Goal: Communication & Community: Answer question/provide support

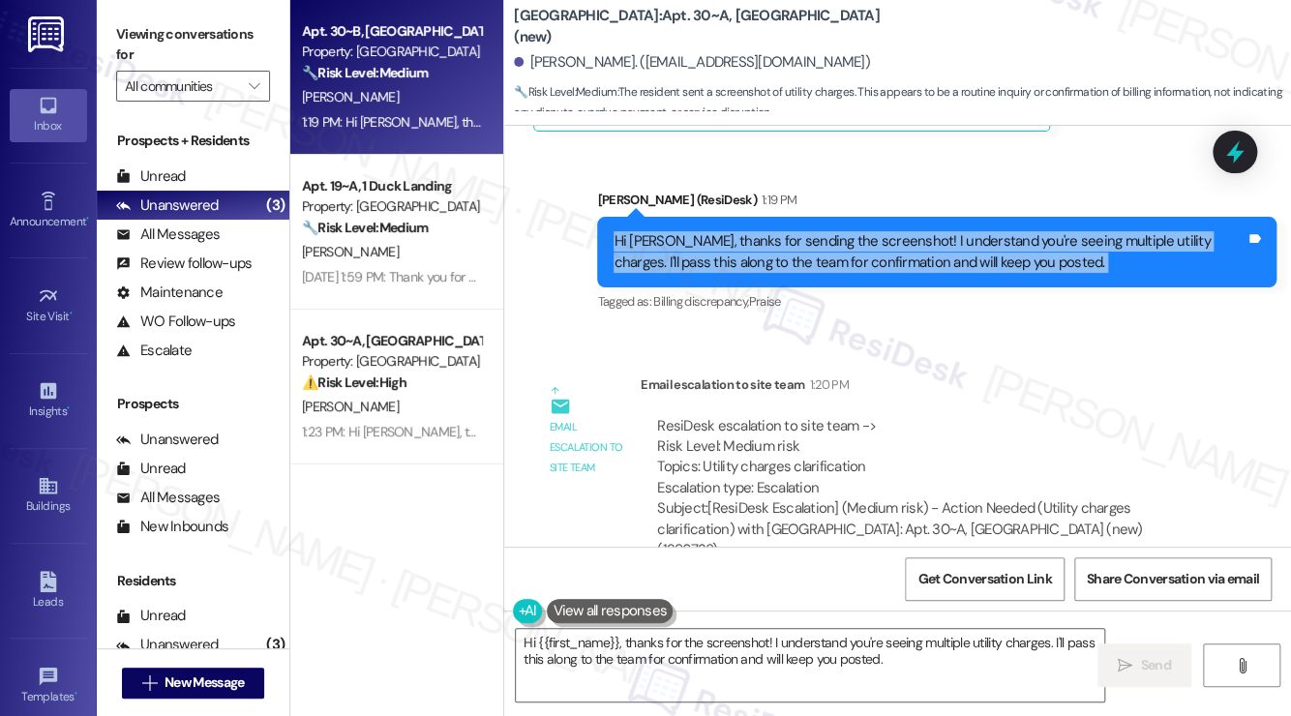
scroll to position [156, 0]
click at [163, 184] on div "Unread" at bounding box center [151, 176] width 70 height 20
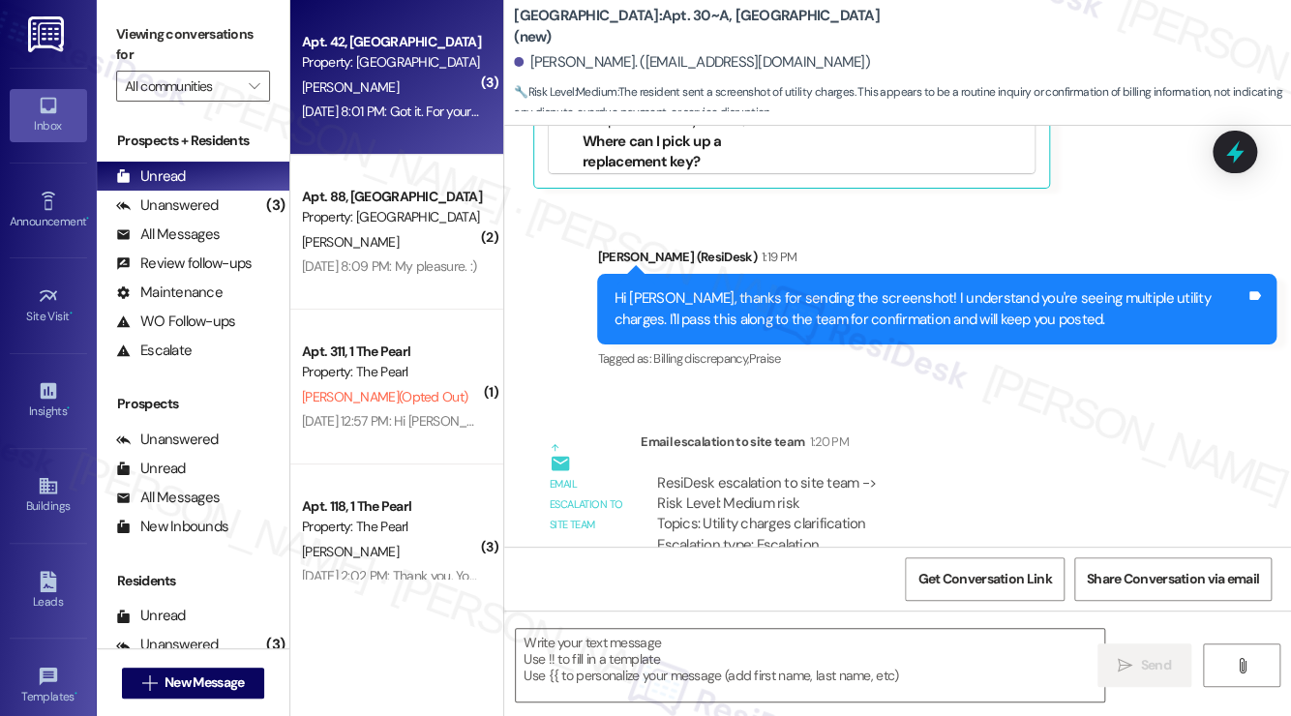
type textarea "Fetching suggested responses. Please feel free to read through the conversation…"
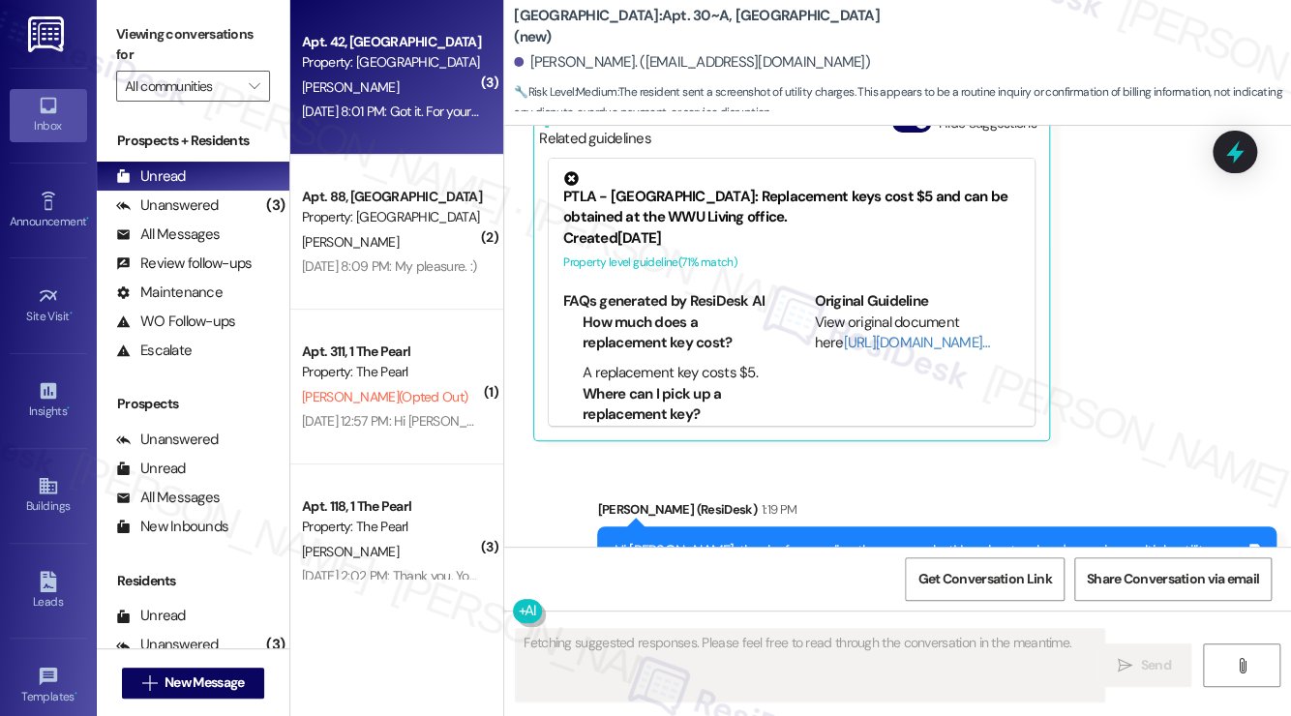
scroll to position [8471, 0]
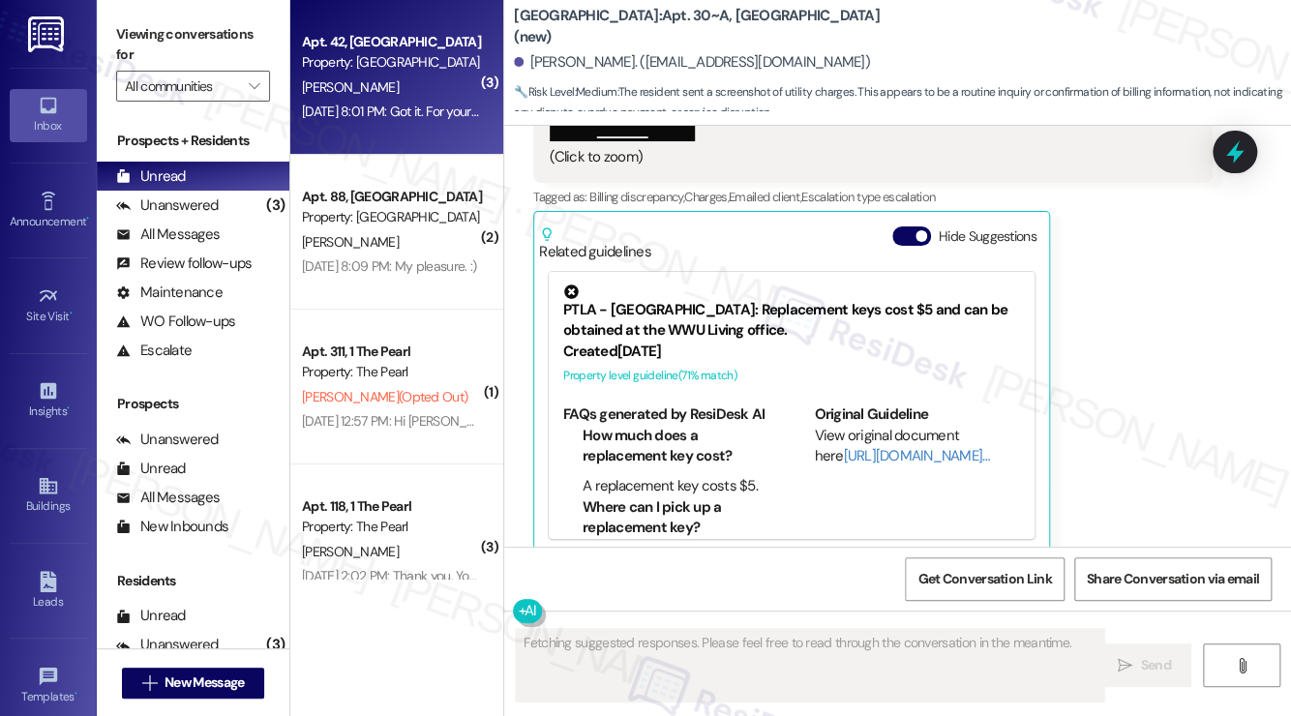
click at [456, 111] on div "[DATE] 8:01 PM: Got it. For your reference, I have successfully submitted the r…" at bounding box center [790, 111] width 977 height 17
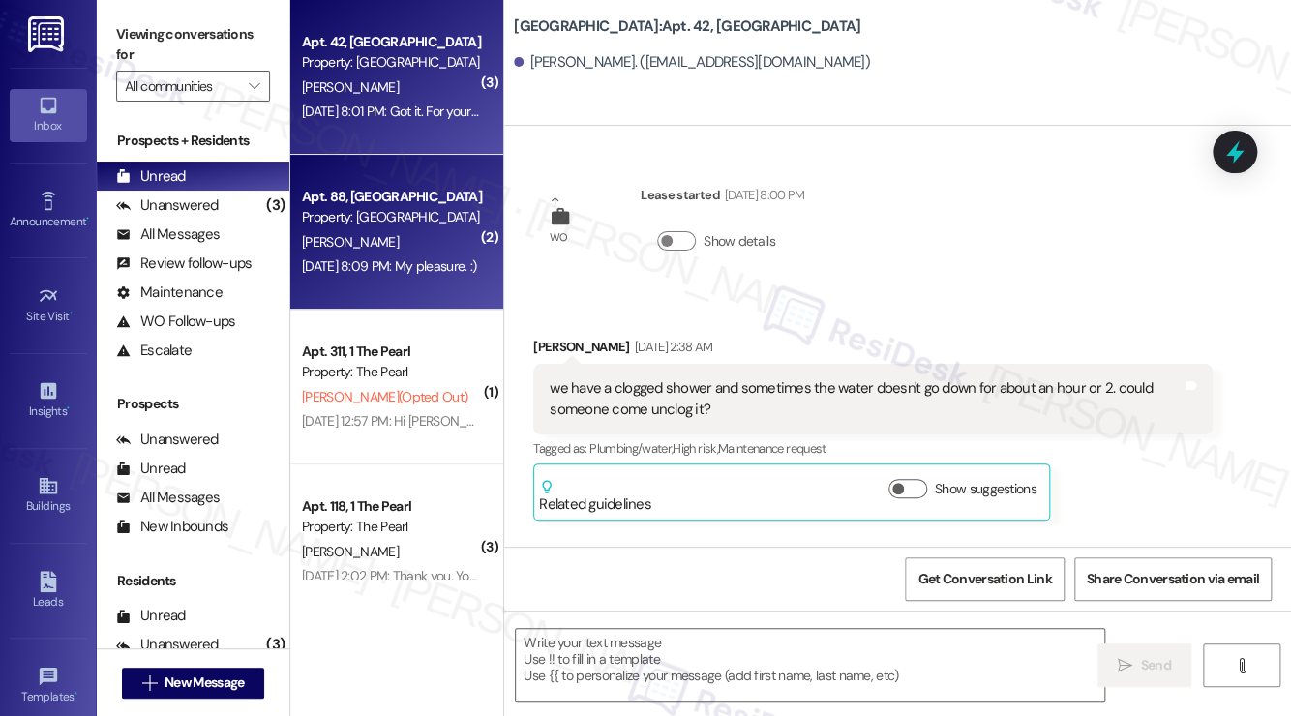
click at [389, 227] on div "Property: [GEOGRAPHIC_DATA]" at bounding box center [391, 217] width 179 height 20
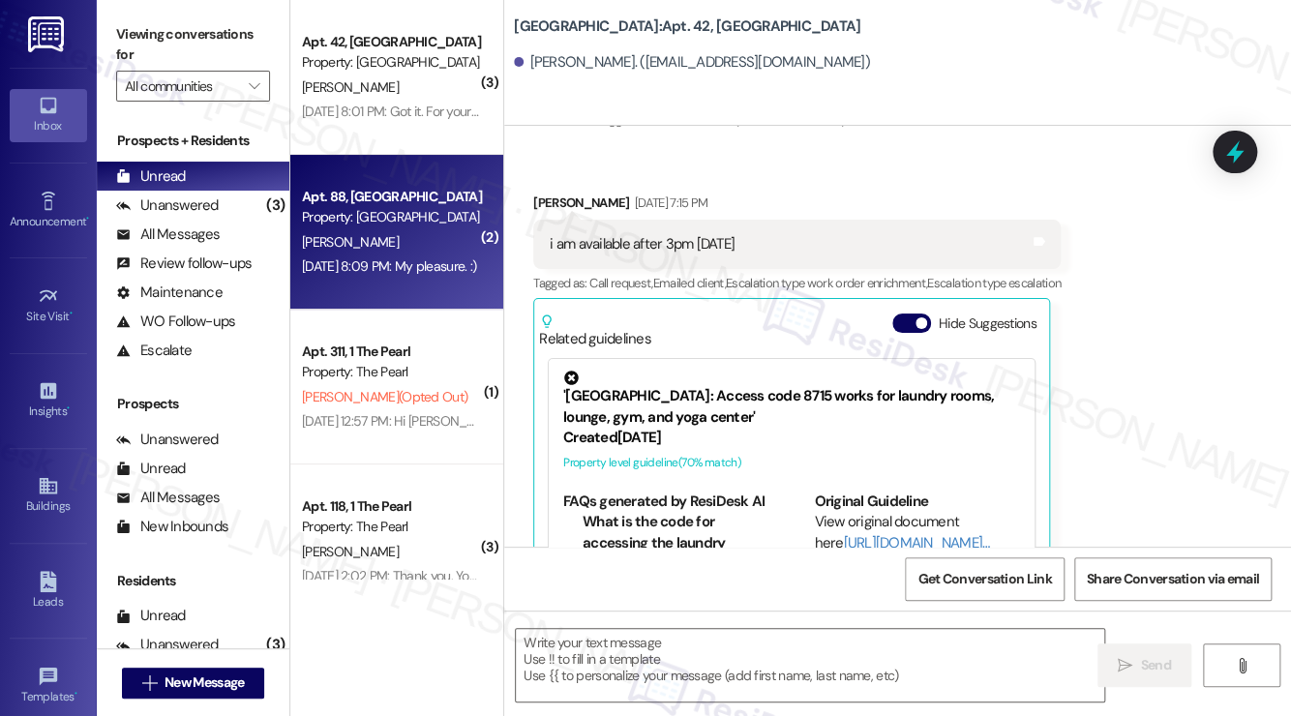
type textarea "Fetching suggested responses. Please feel free to read through the conversation…"
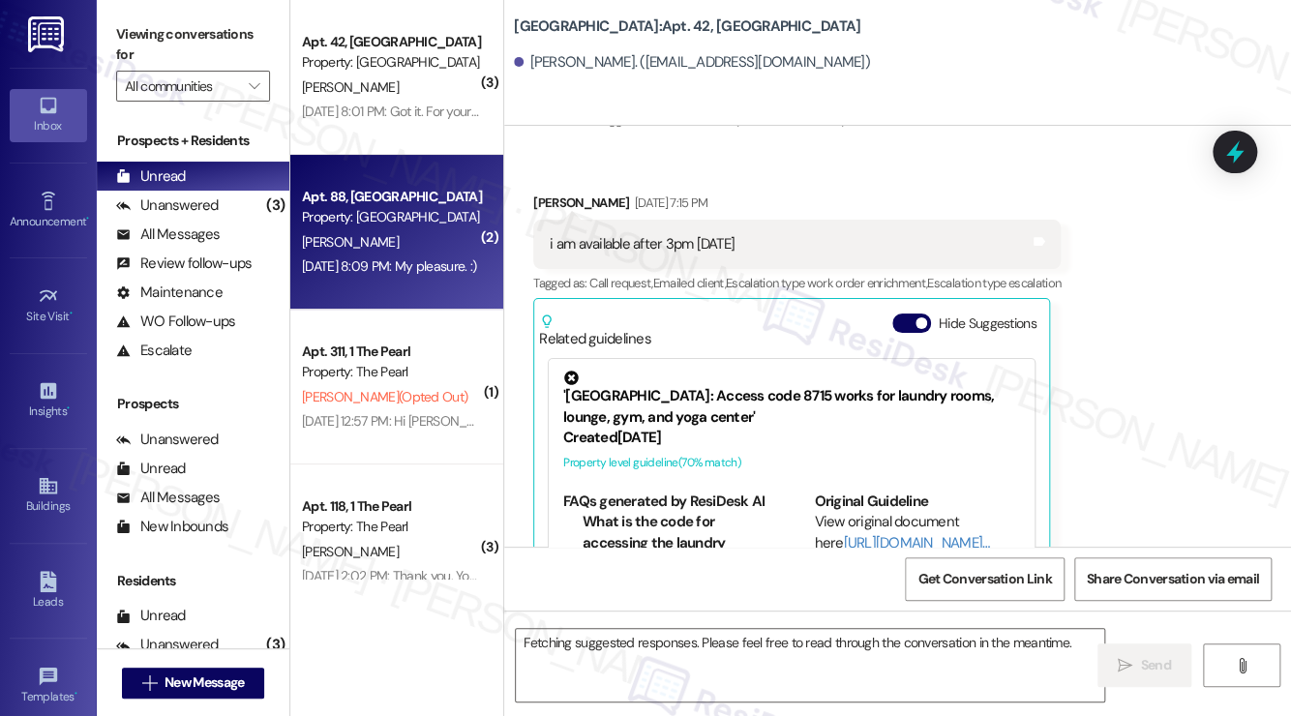
scroll to position [1464, 0]
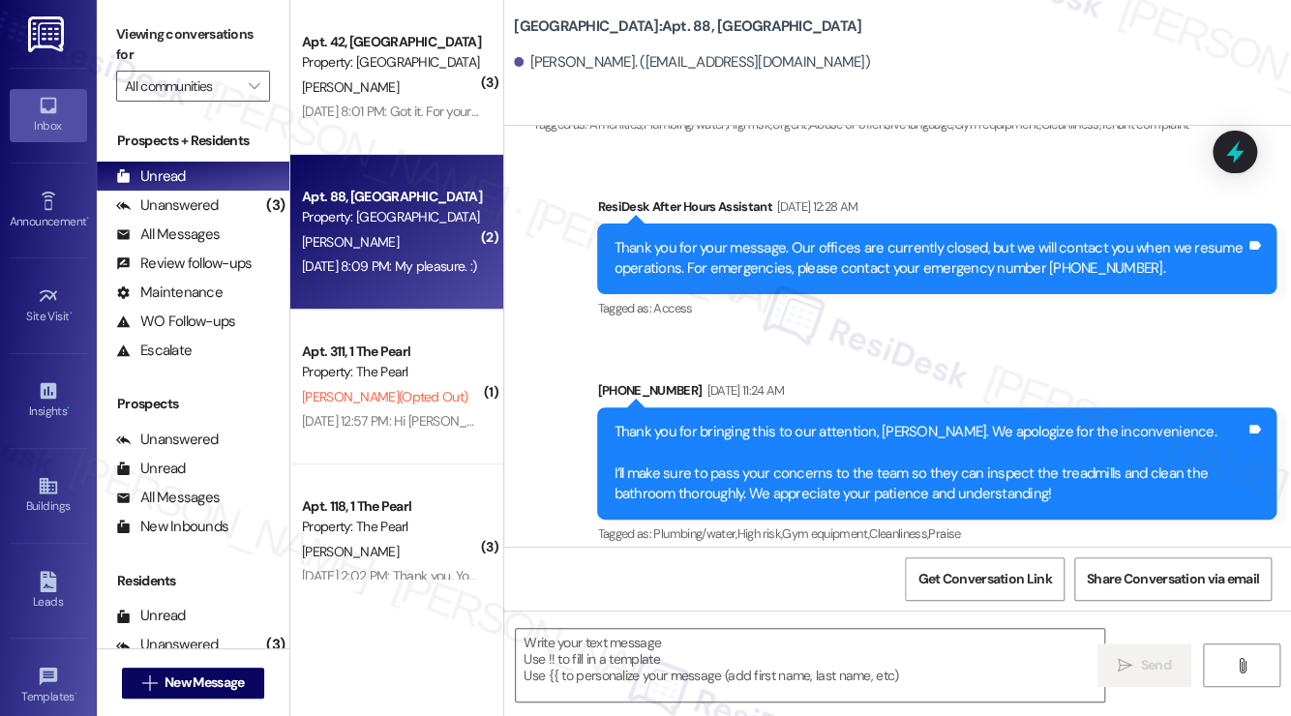
type textarea "Fetching suggested responses. Please feel free to read through the conversation…"
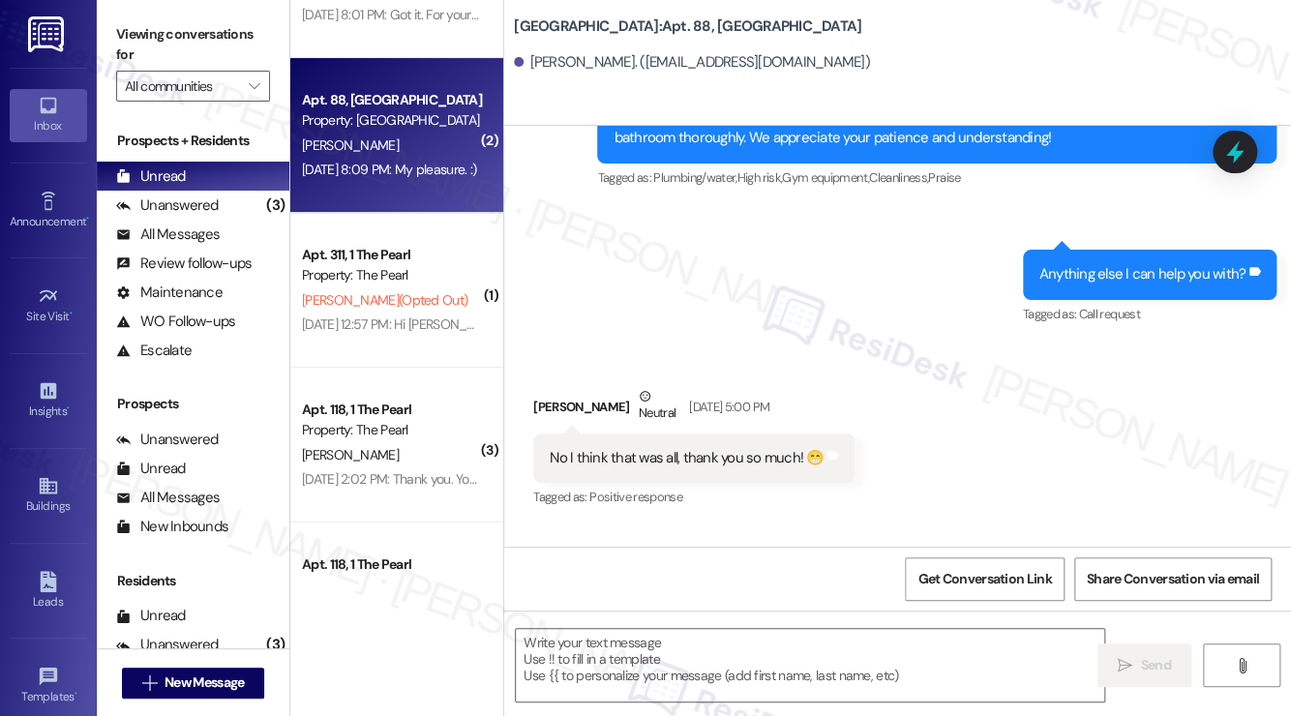
scroll to position [194, 0]
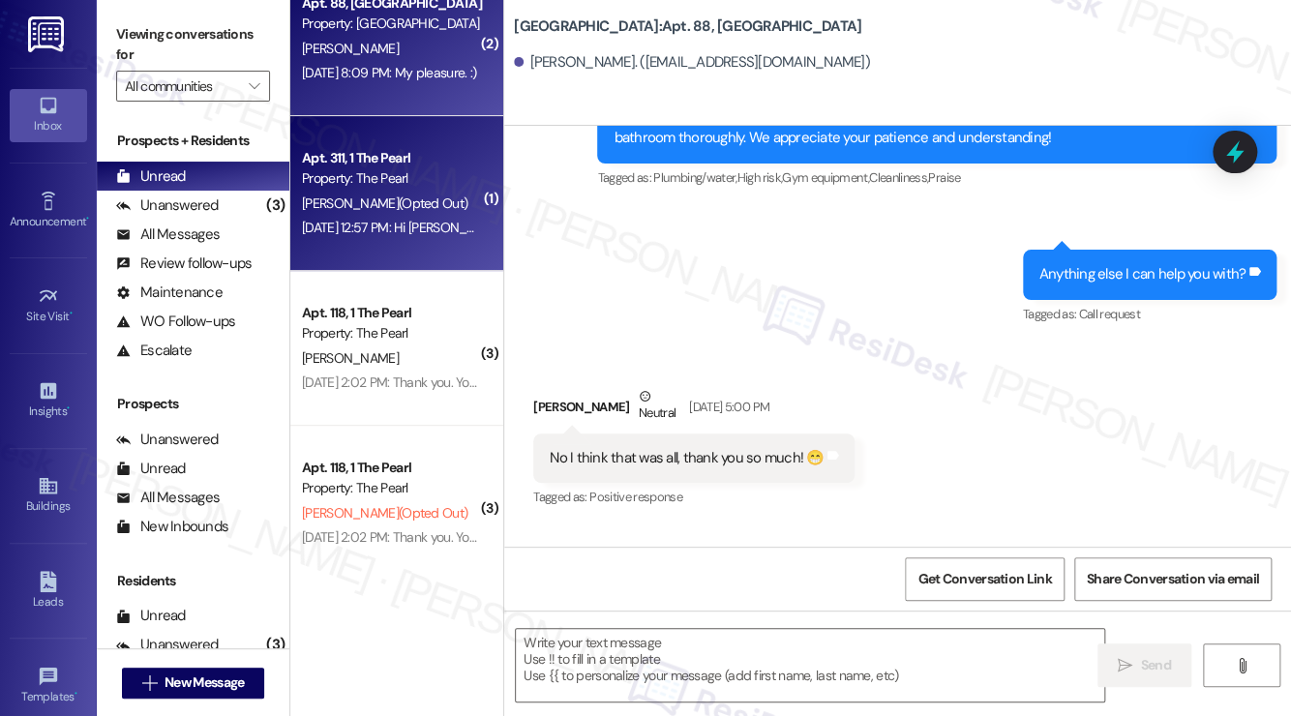
click at [421, 189] on div "Property: The Pearl" at bounding box center [391, 178] width 179 height 20
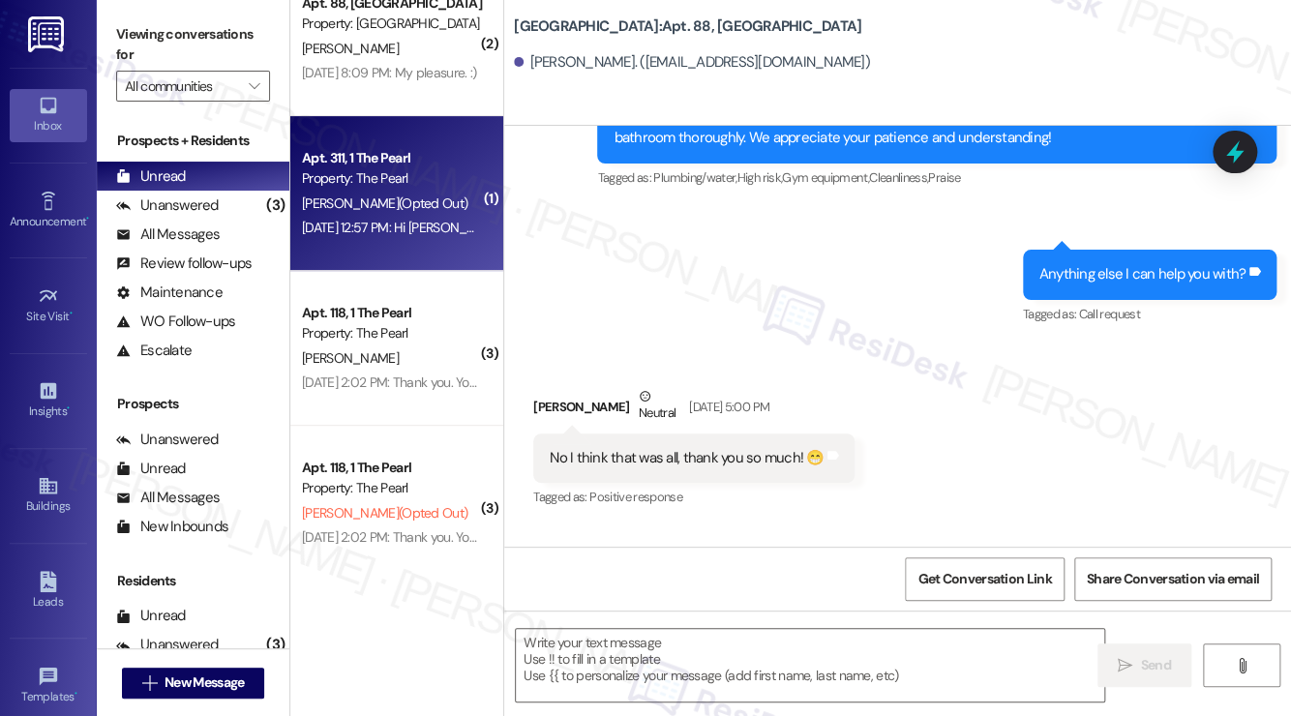
type textarea "Fetching suggested responses. Please feel free to read through the conversation…"
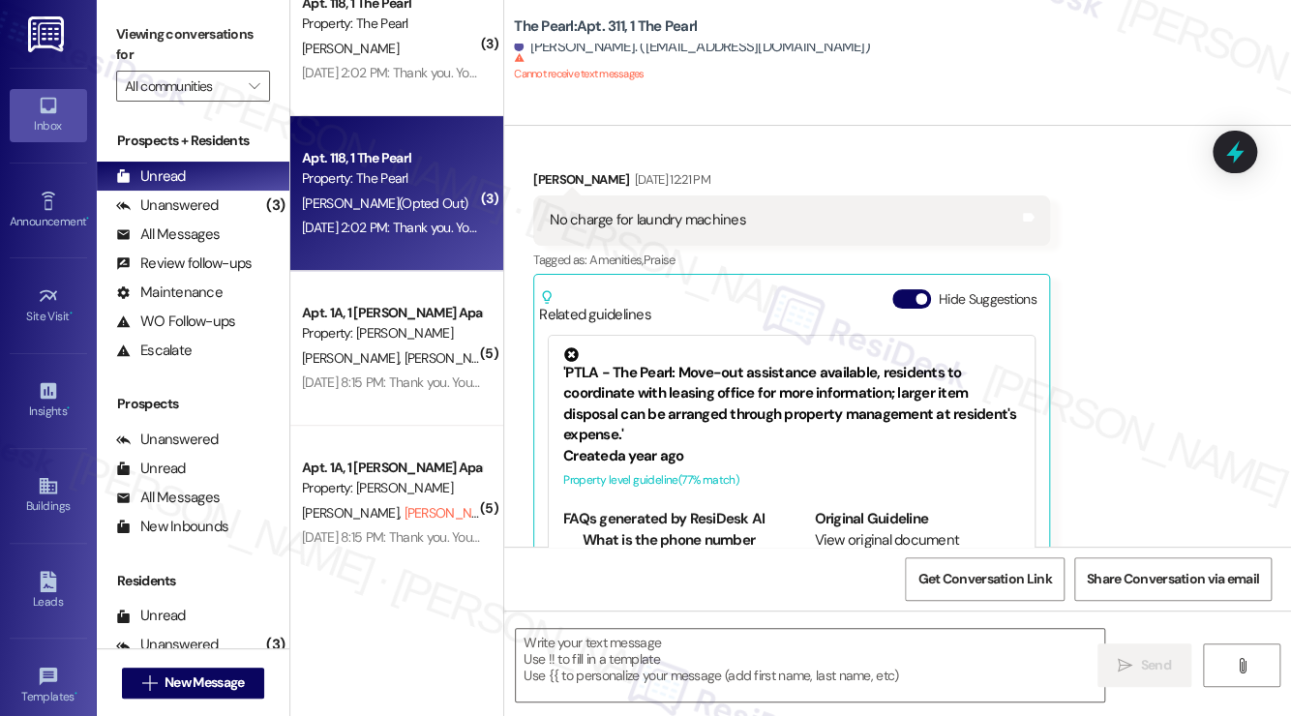
type textarea "Fetching suggested responses. Please feel free to read through the conversation…"
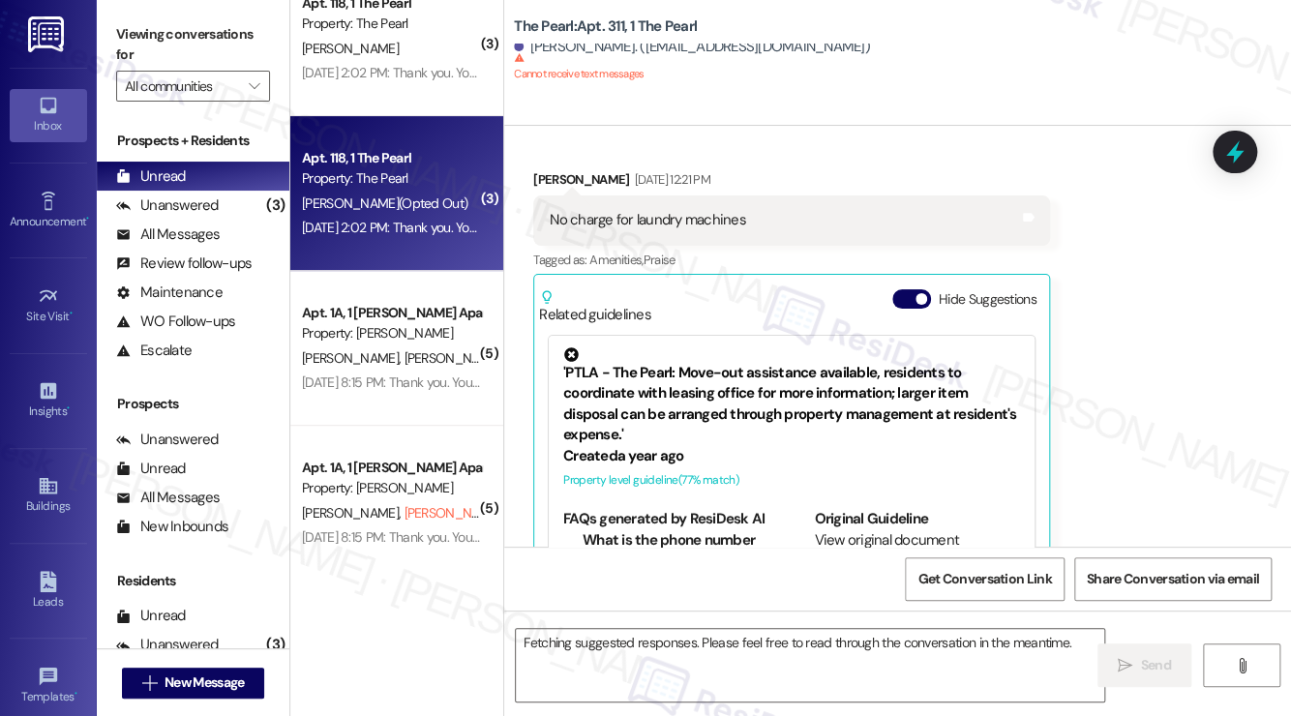
scroll to position [420, 0]
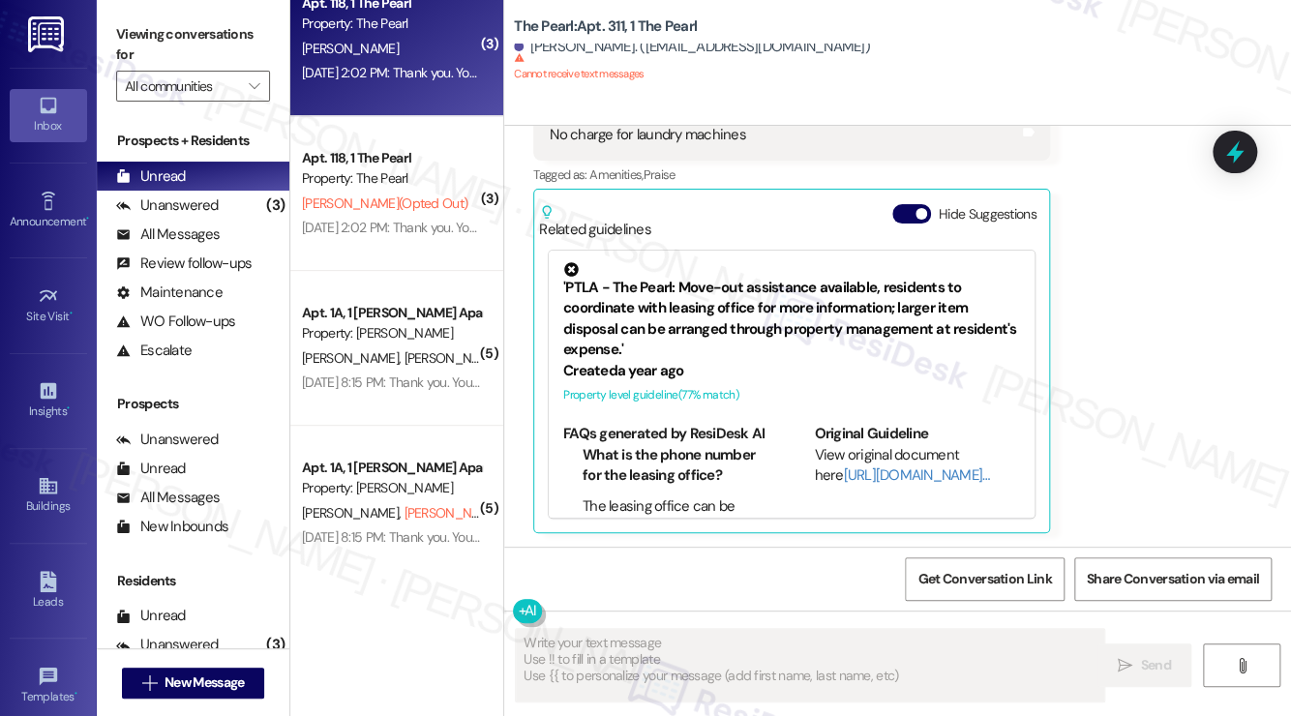
click at [406, 86] on div "Apt. 118, 1 The Pearl Property: The [PERSON_NAME] [DATE] 2:02 PM: Thank you. Yo…" at bounding box center [396, 38] width 213 height 155
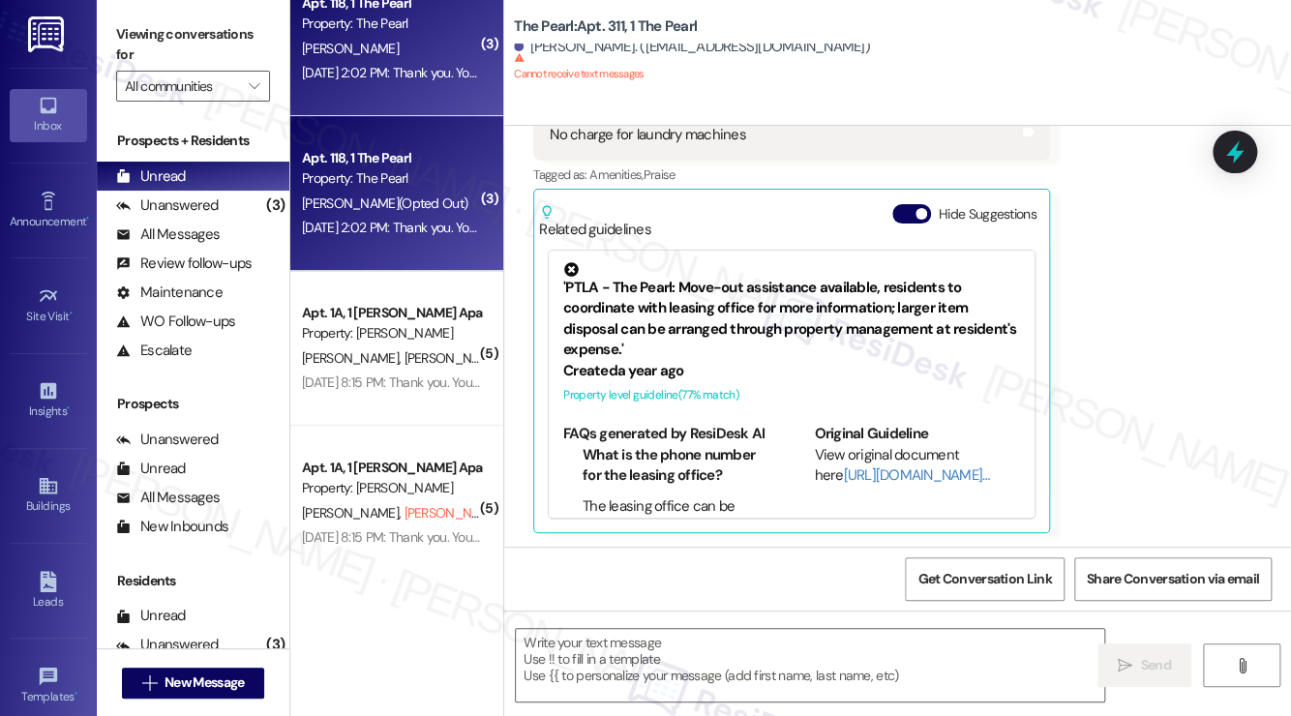
type textarea "Fetching suggested responses. Please feel free to read through the conversation…"
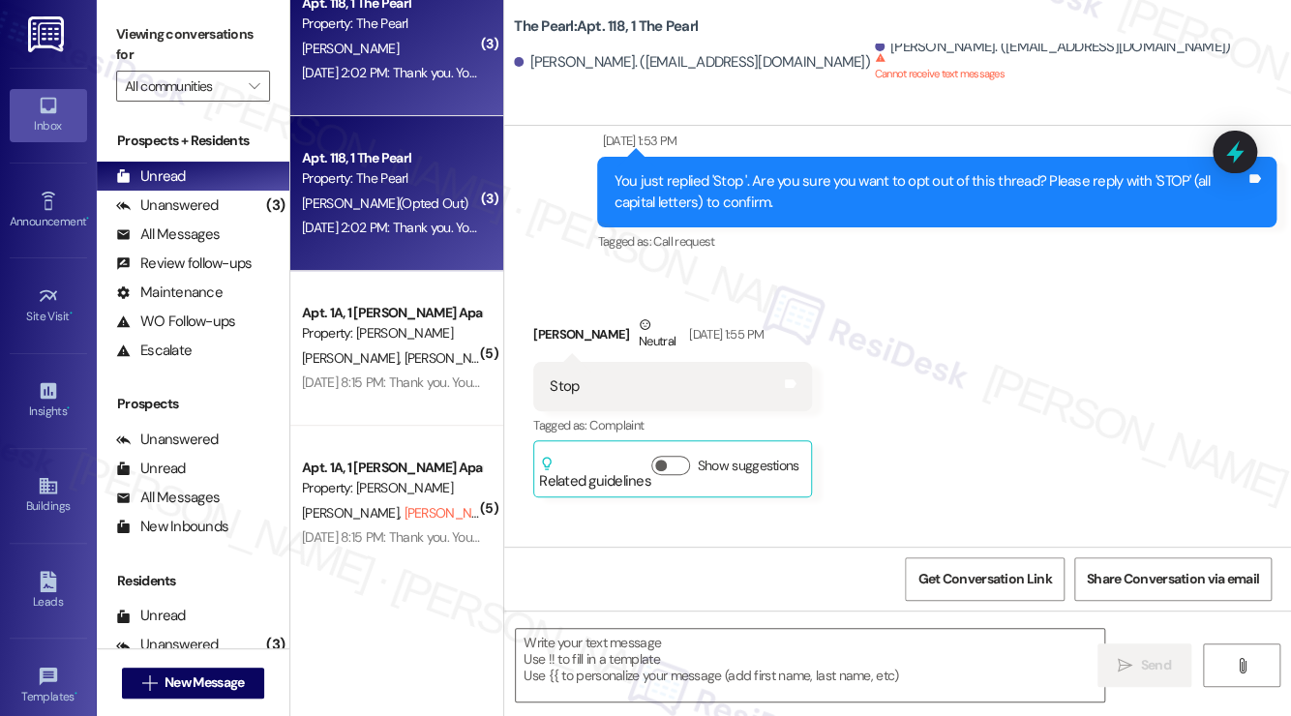
type textarea "Fetching suggested responses. Please feel free to read through the conversation…"
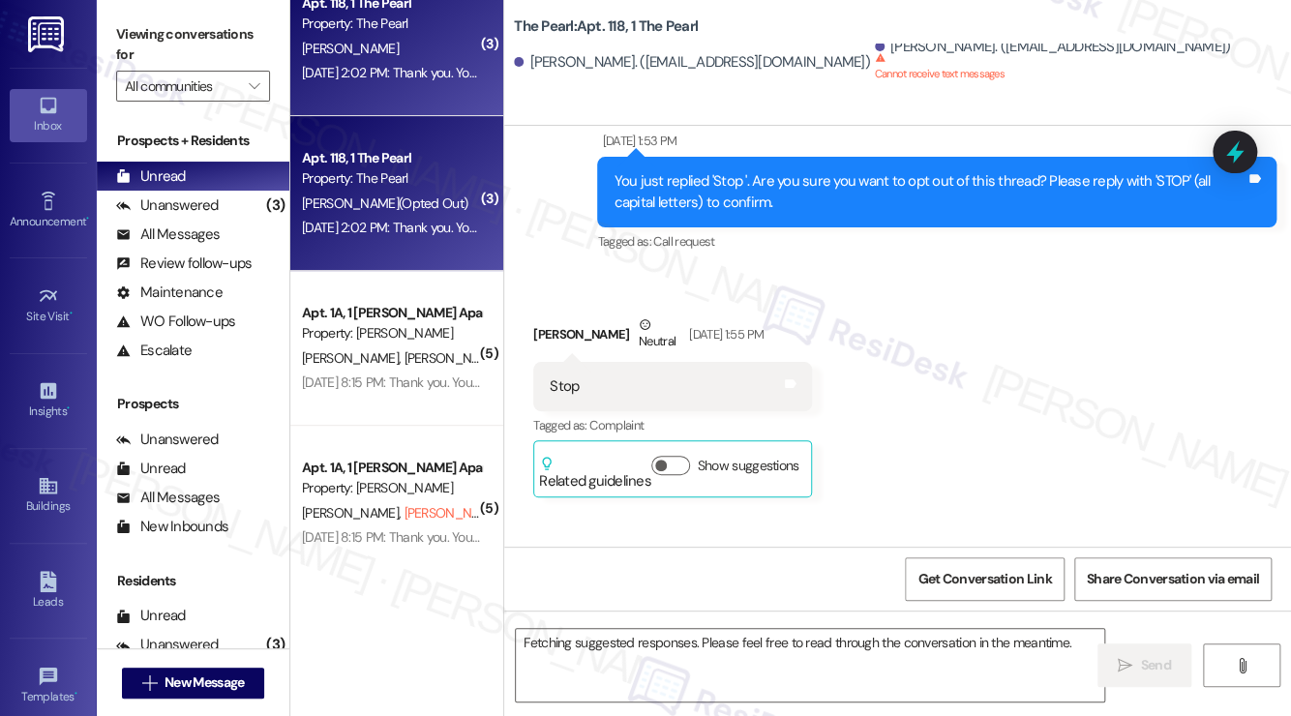
click at [410, 88] on div "Apt. 118, 1 The Pearl Property: The [PERSON_NAME] [DATE] 2:02 PM: Thank you. Yo…" at bounding box center [396, 38] width 213 height 155
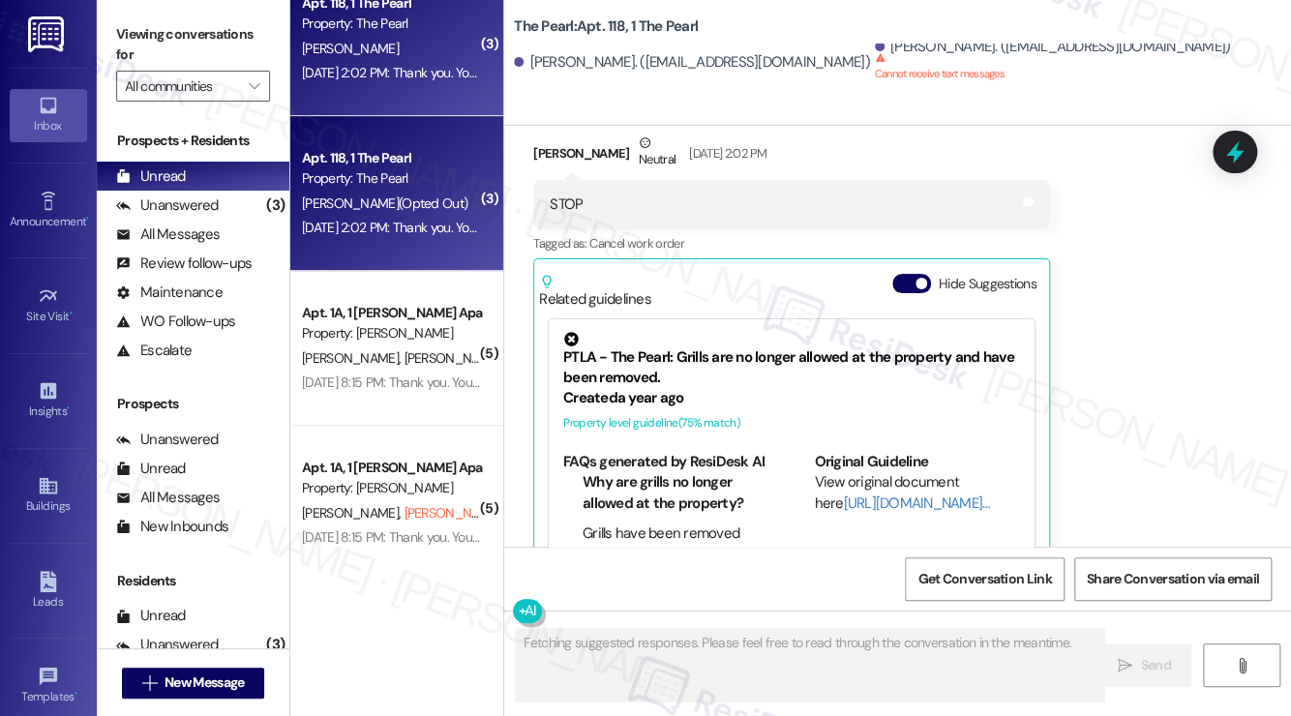
scroll to position [1338, 0]
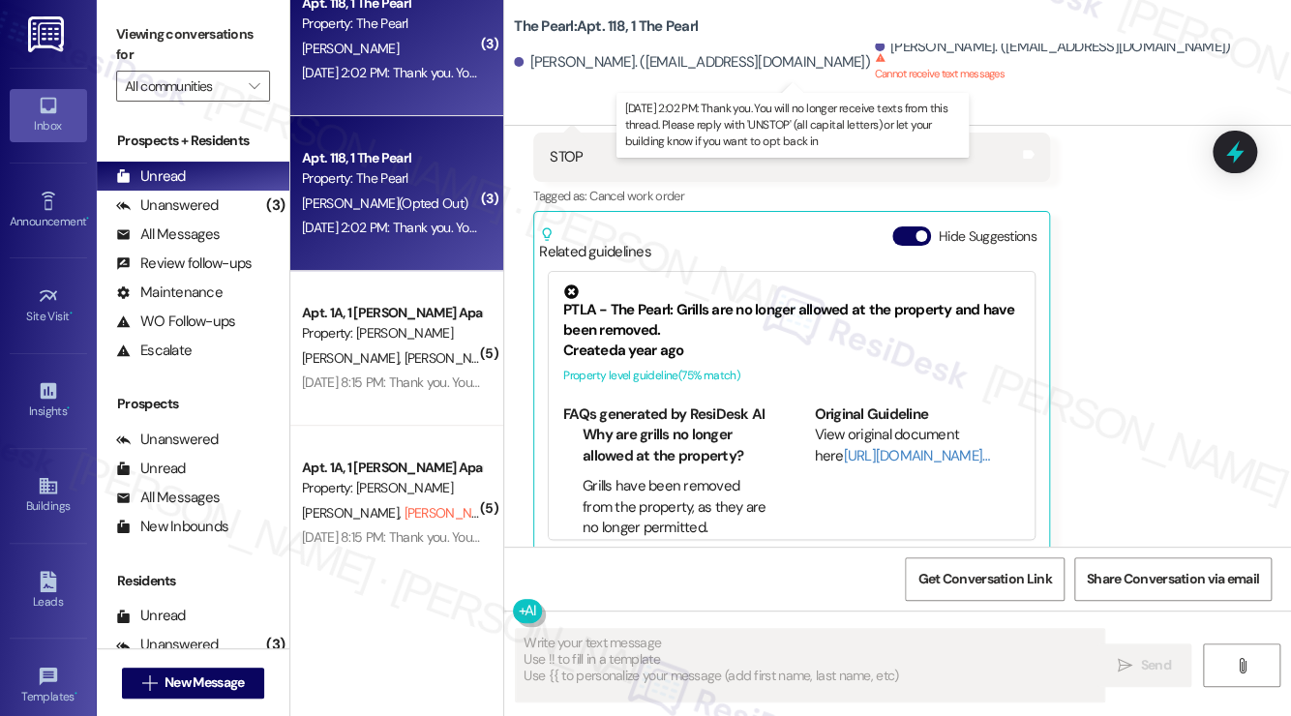
click at [410, 71] on div "[DATE] 2:02 PM: Thank you. You will no longer receive texts from this thread. P…" at bounding box center [780, 72] width 956 height 17
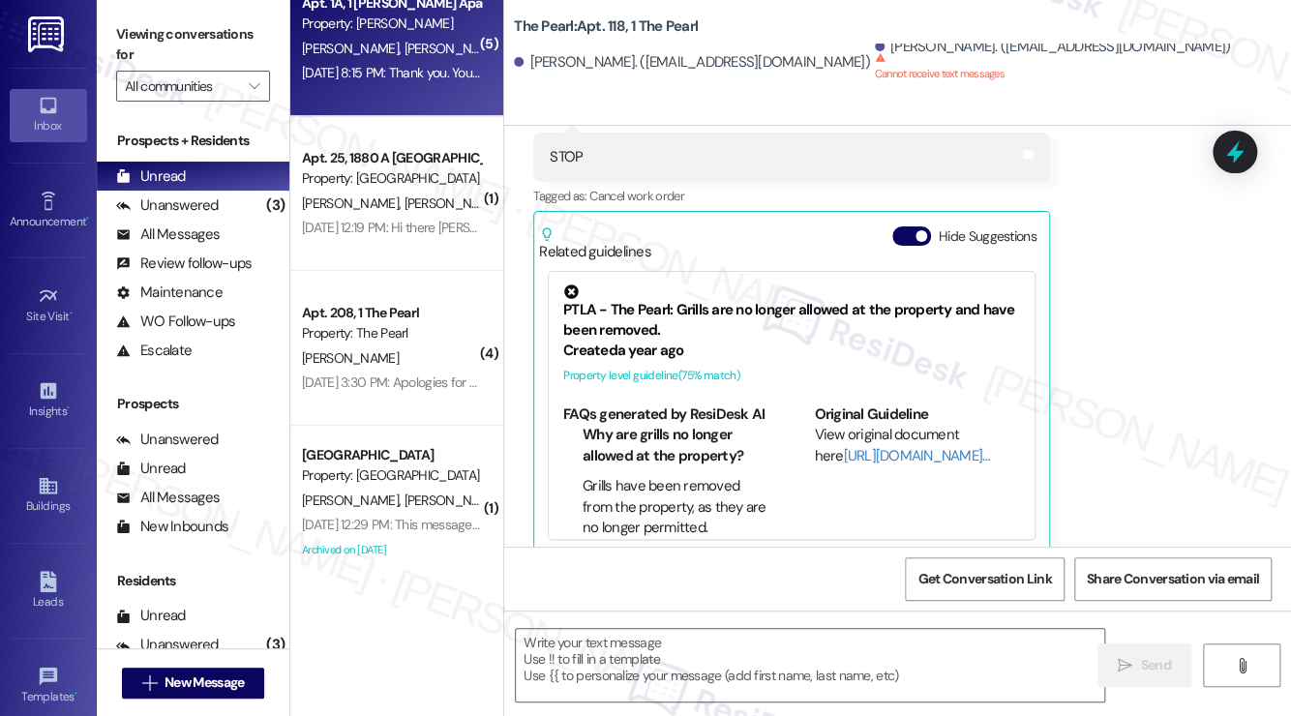
click at [405, 52] on span "[PERSON_NAME] (Opted Out)" at bounding box center [488, 48] width 166 height 17
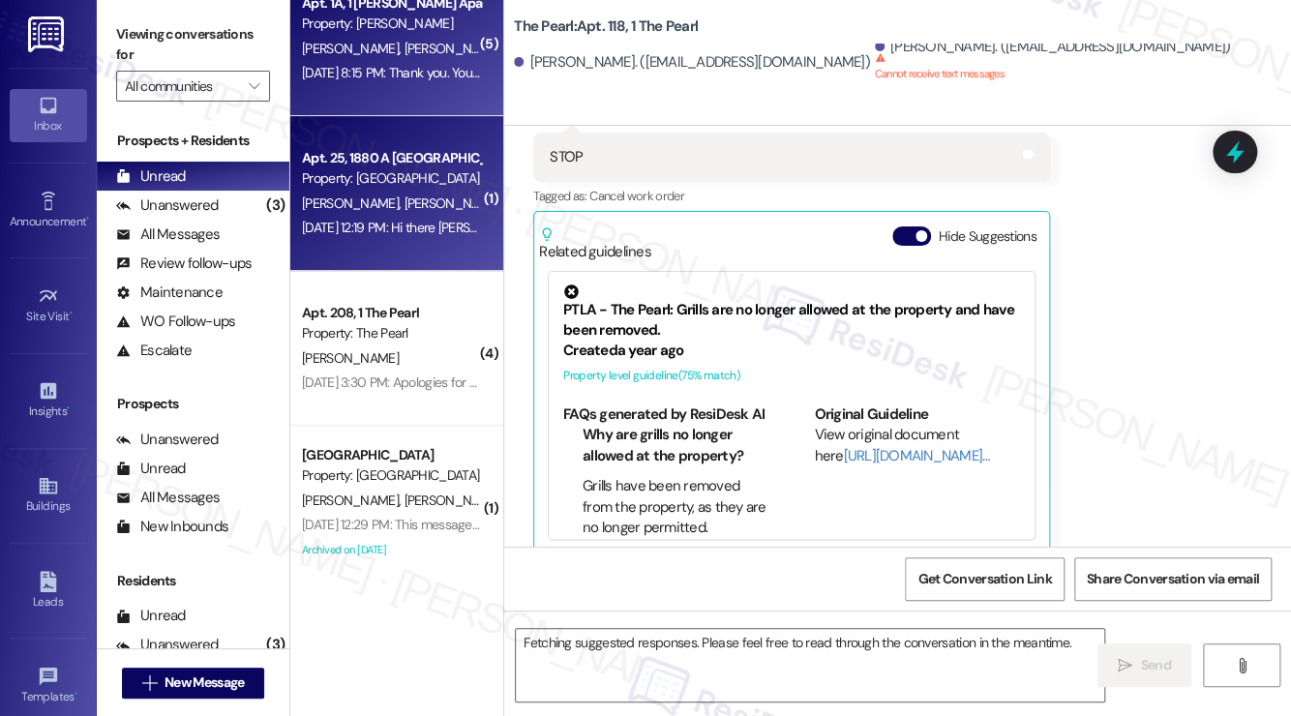
click at [391, 152] on div "Apt. 25, 1880 A [GEOGRAPHIC_DATA]" at bounding box center [391, 158] width 179 height 20
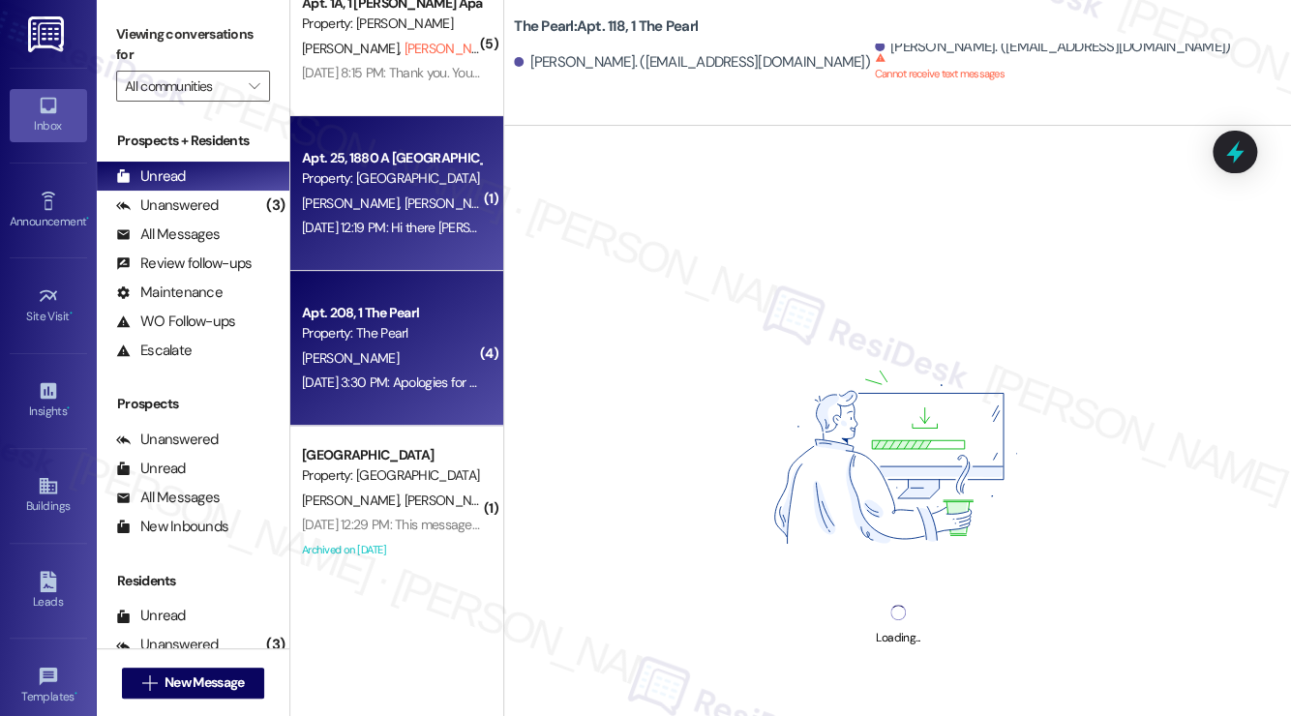
click at [393, 322] on div "Apt. 208, 1 The Pearl" at bounding box center [391, 313] width 179 height 20
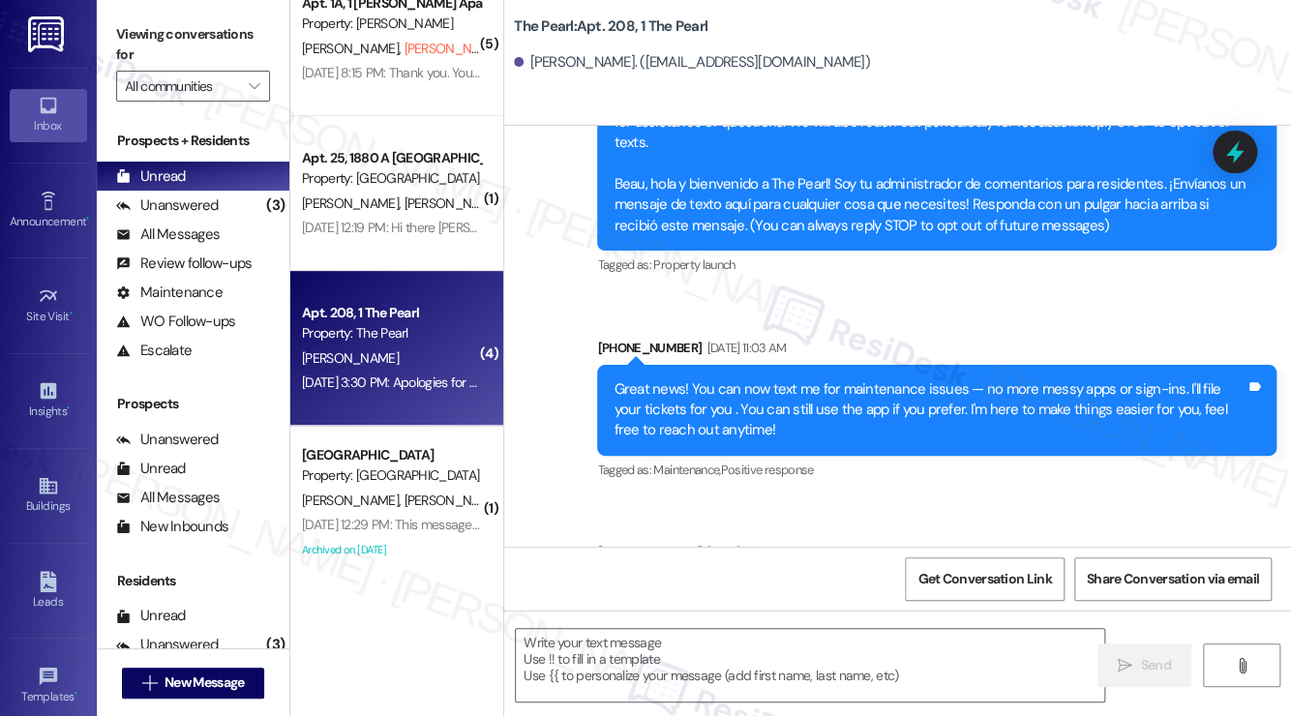
click at [442, 161] on div "Apt. 25, 1880 A [GEOGRAPHIC_DATA]" at bounding box center [391, 158] width 179 height 20
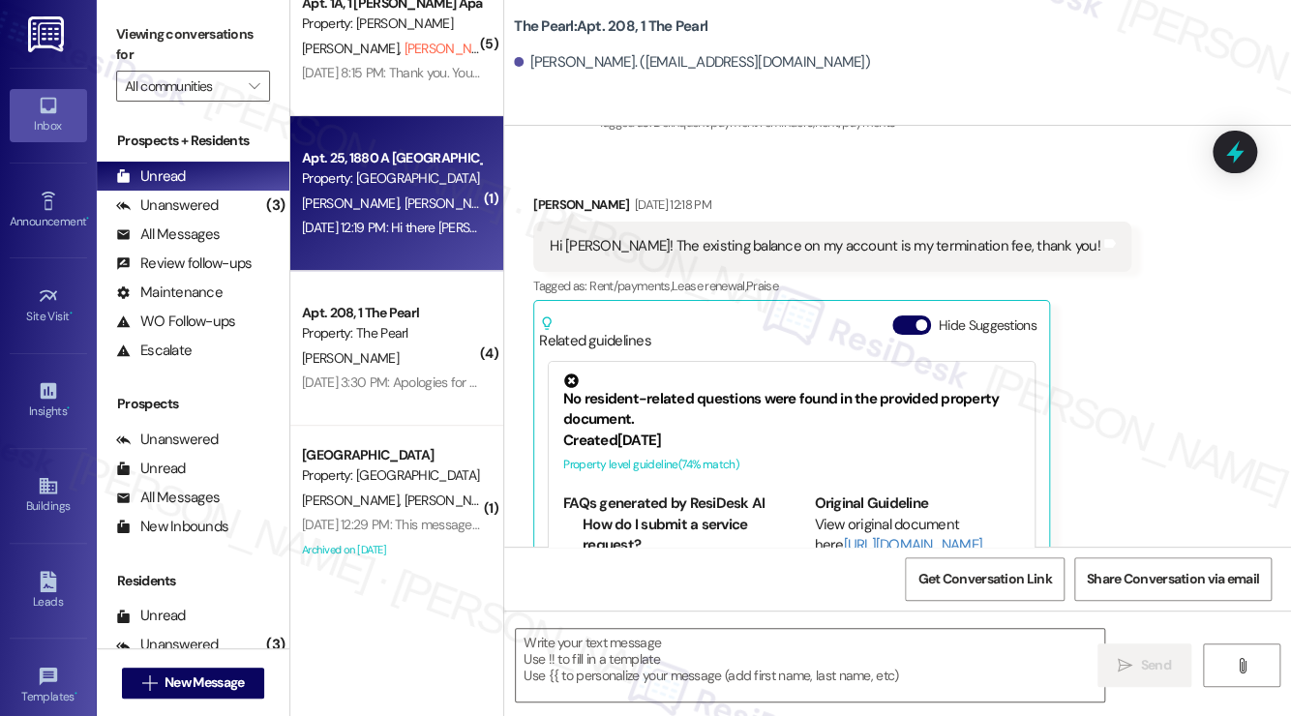
scroll to position [0, 0]
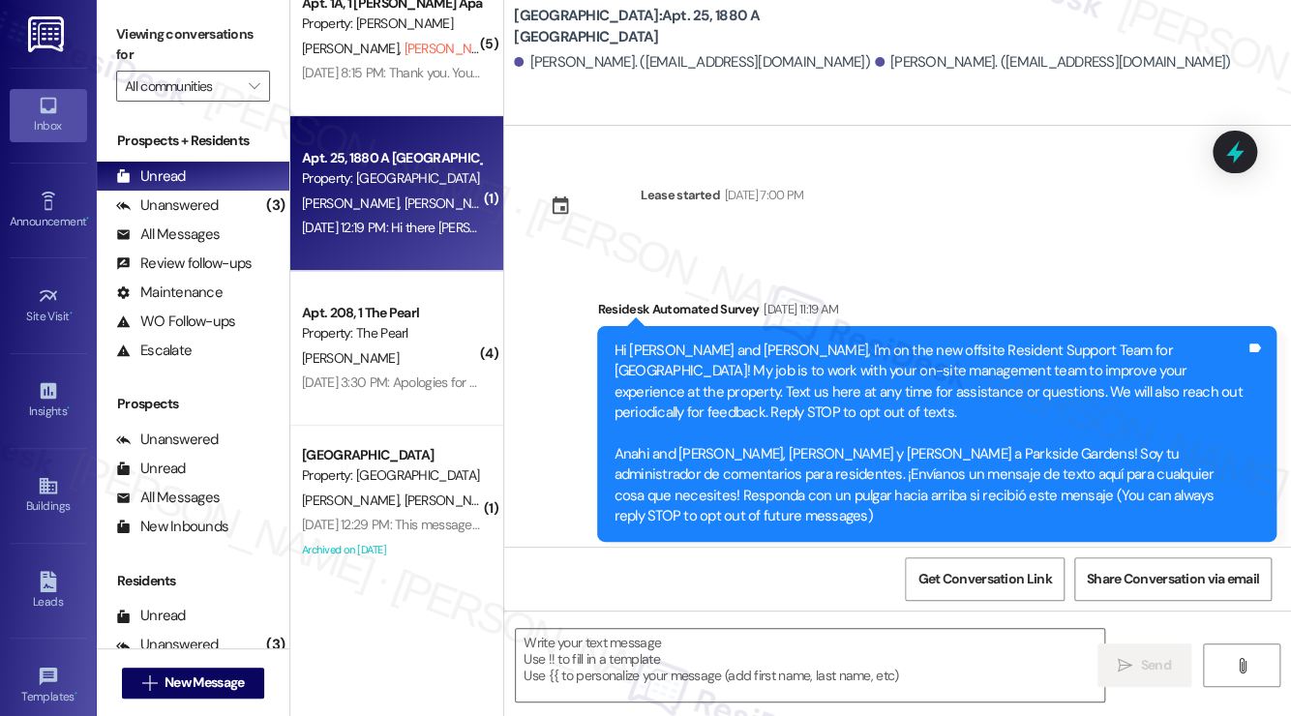
click at [422, 63] on div "[DATE] 8:15 PM: Thank you. You will no longer receive texts from this thread. P…" at bounding box center [391, 73] width 183 height 24
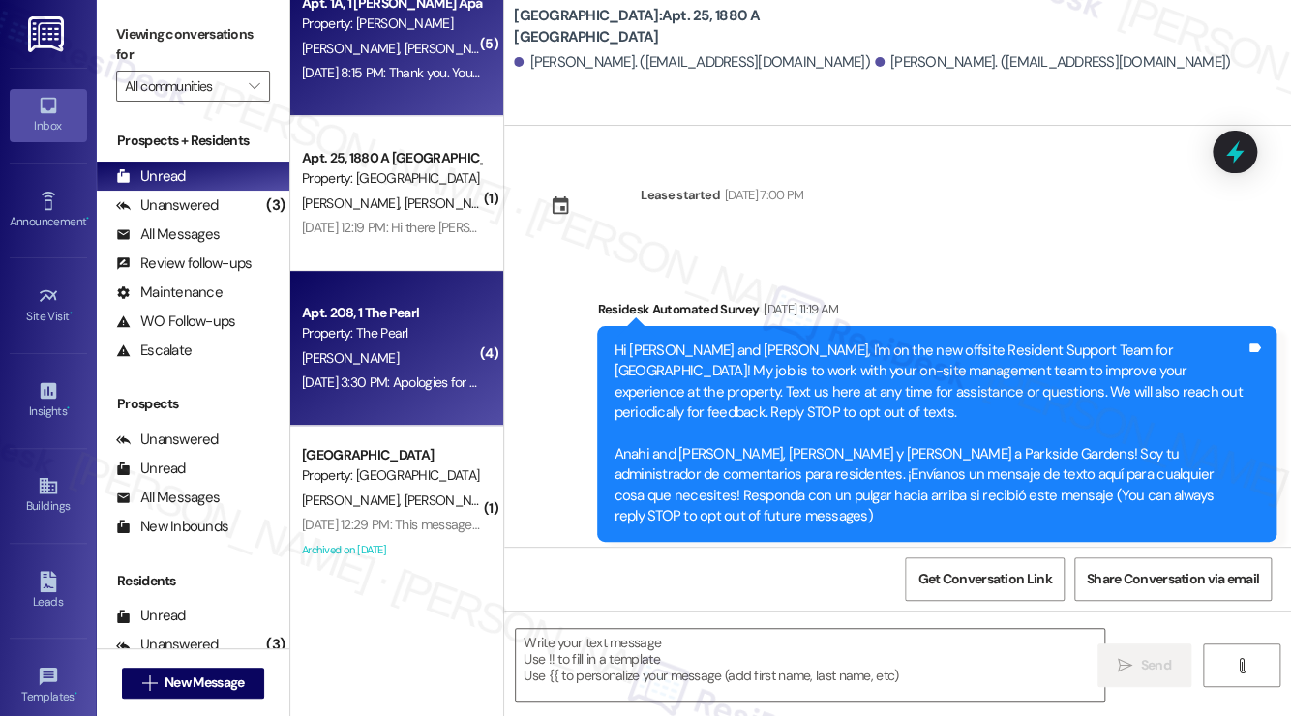
click at [384, 282] on div "Apt. 208, 1 The Pearl Property: The [PERSON_NAME] [DATE] 3:30 PM: Apologies for…" at bounding box center [396, 348] width 213 height 155
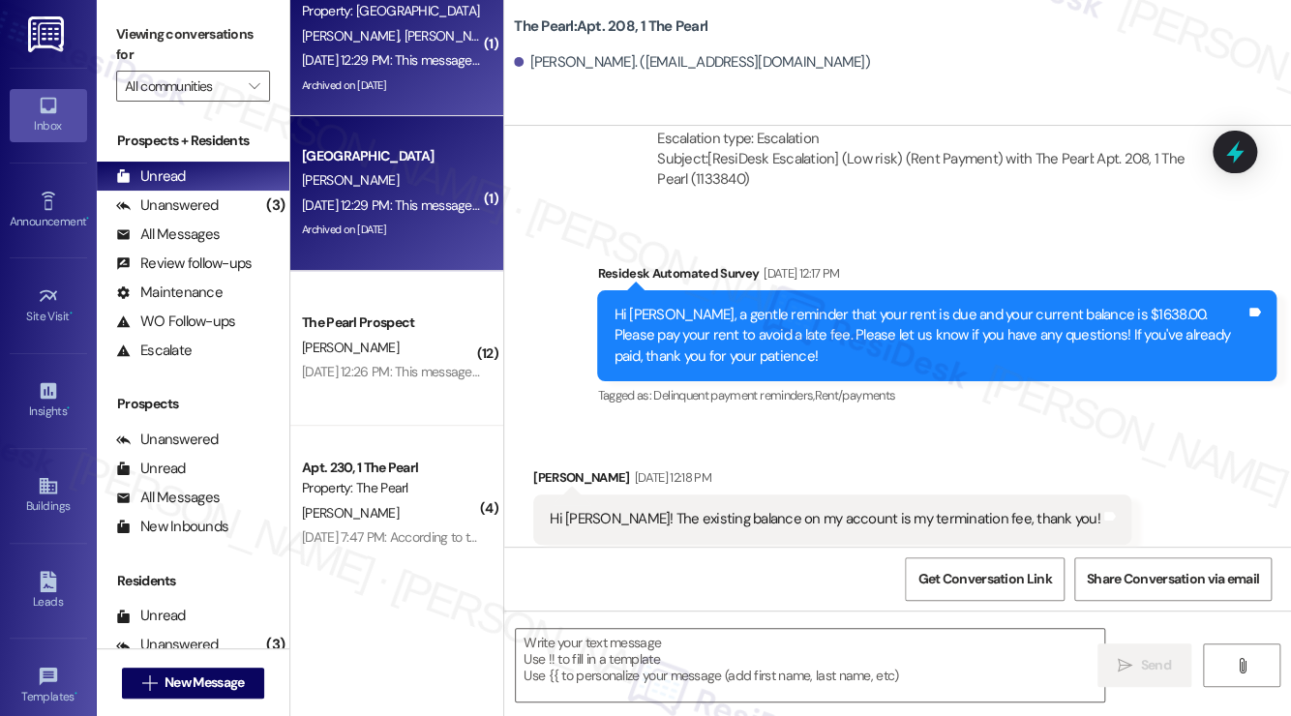
click at [405, 74] on div "Archived on [DATE]" at bounding box center [391, 86] width 183 height 24
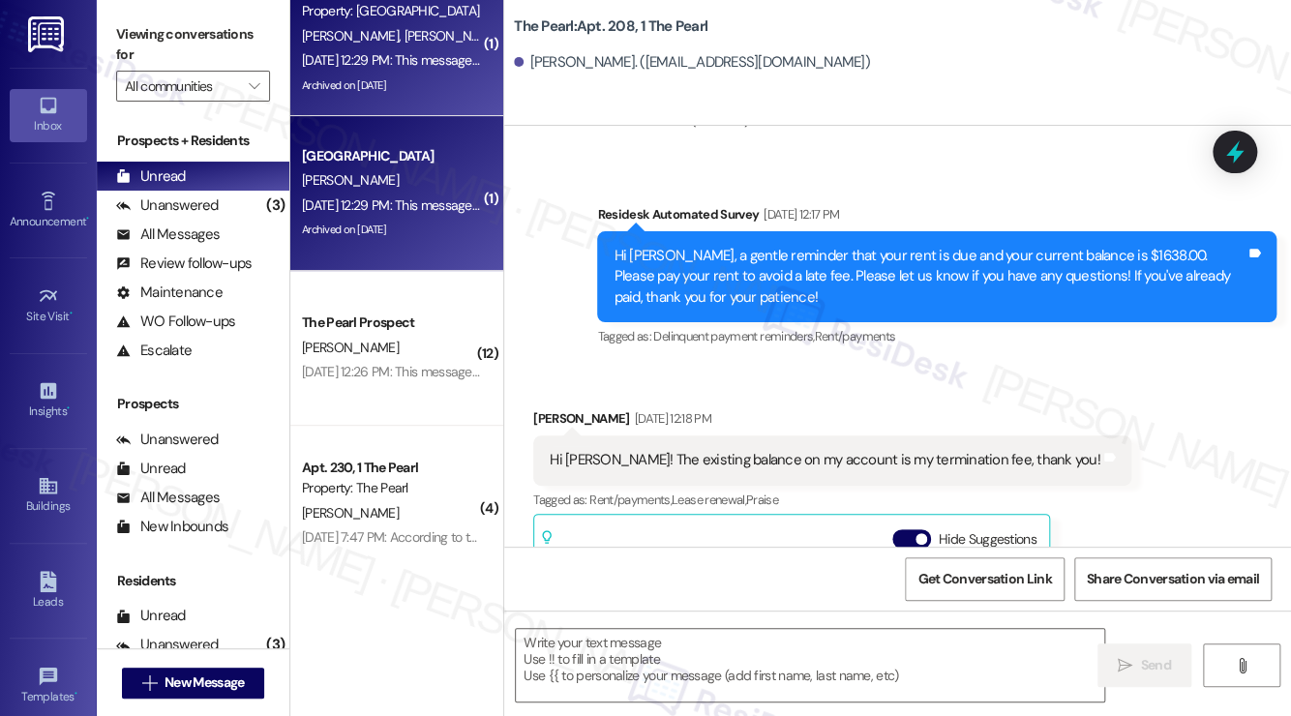
type textarea "Fetching suggested responses. Please feel free to read through the conversation…"
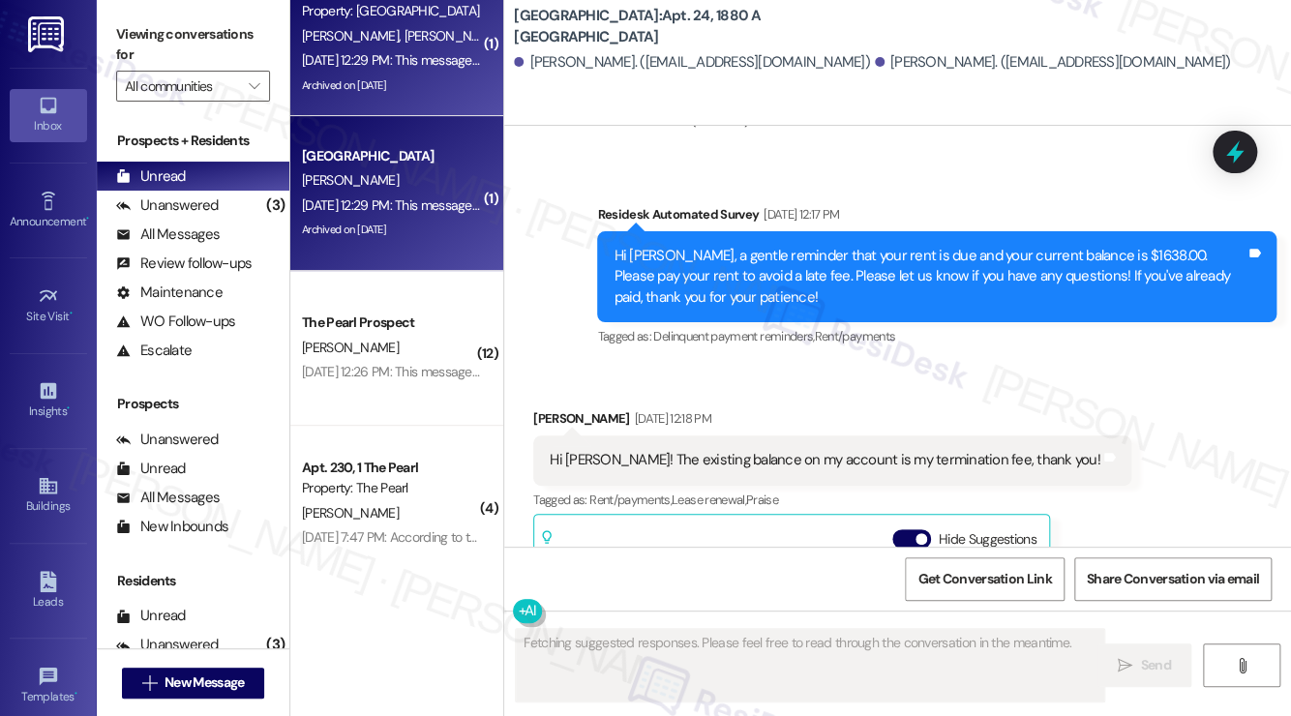
scroll to position [2319, 0]
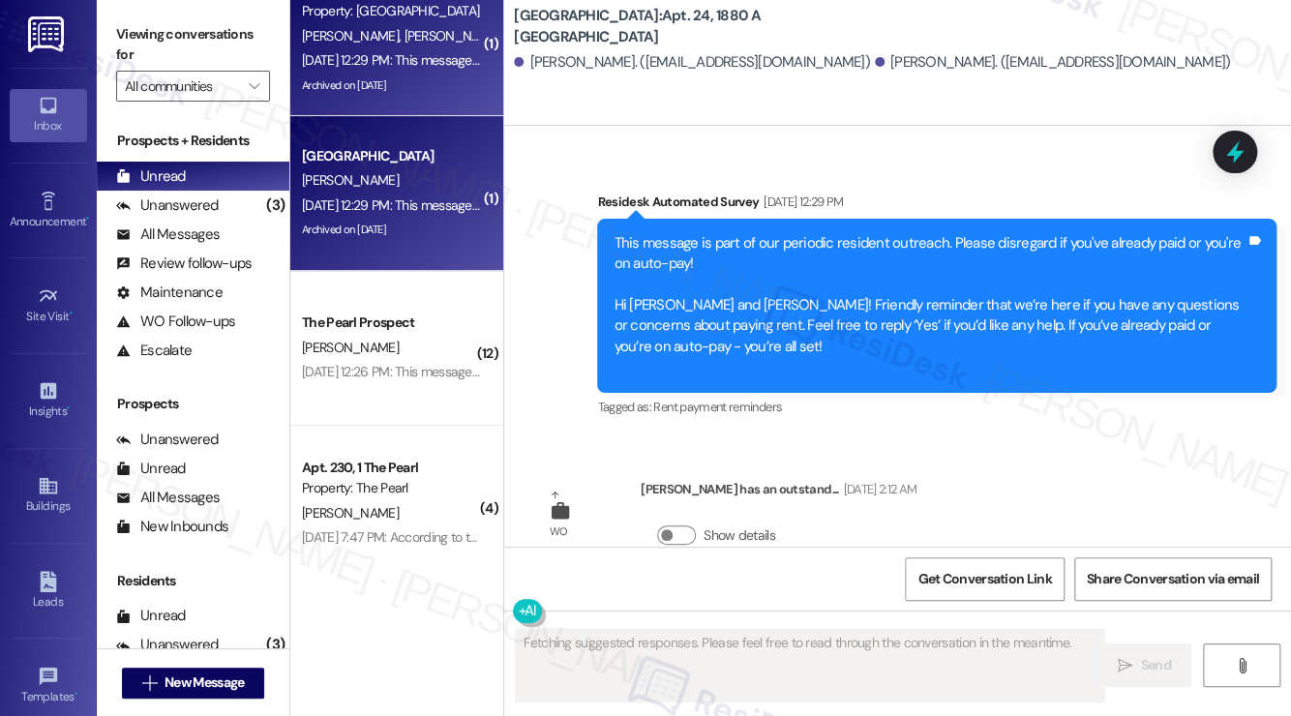
click at [372, 228] on div "Archived on [DATE]" at bounding box center [391, 230] width 183 height 24
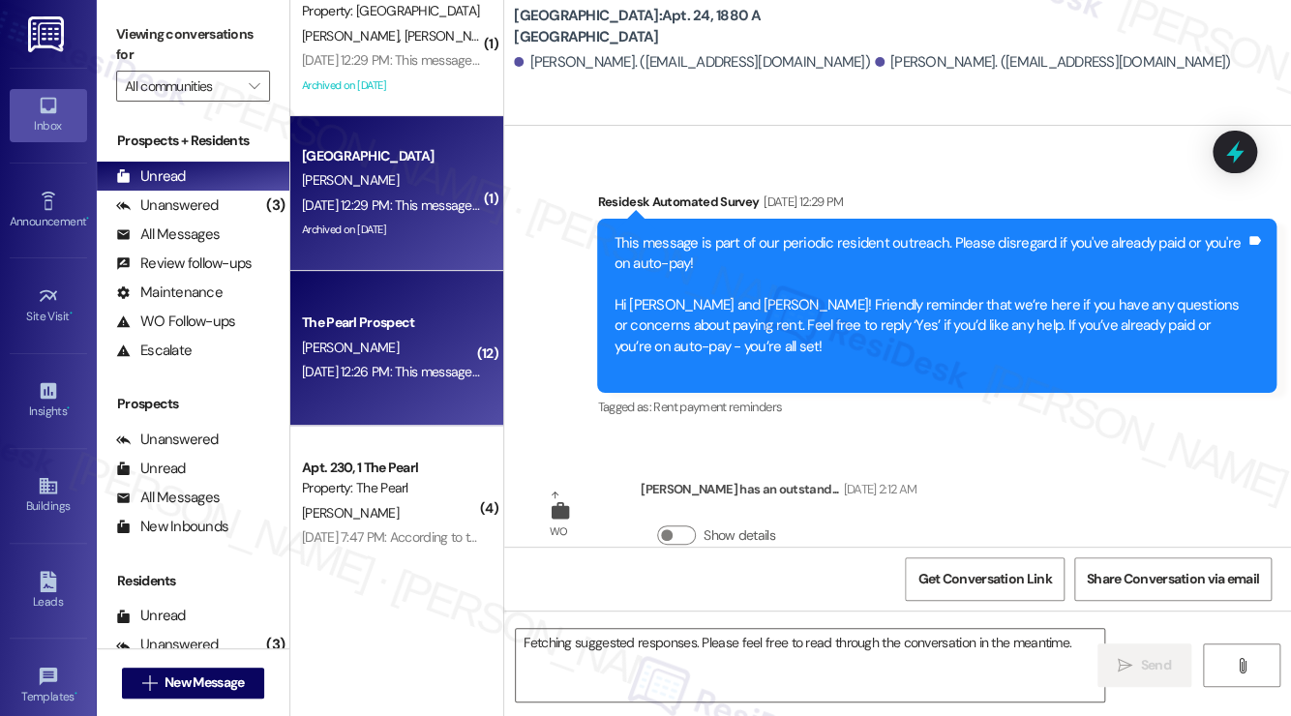
click at [403, 231] on div "Archived on [DATE]" at bounding box center [391, 230] width 183 height 24
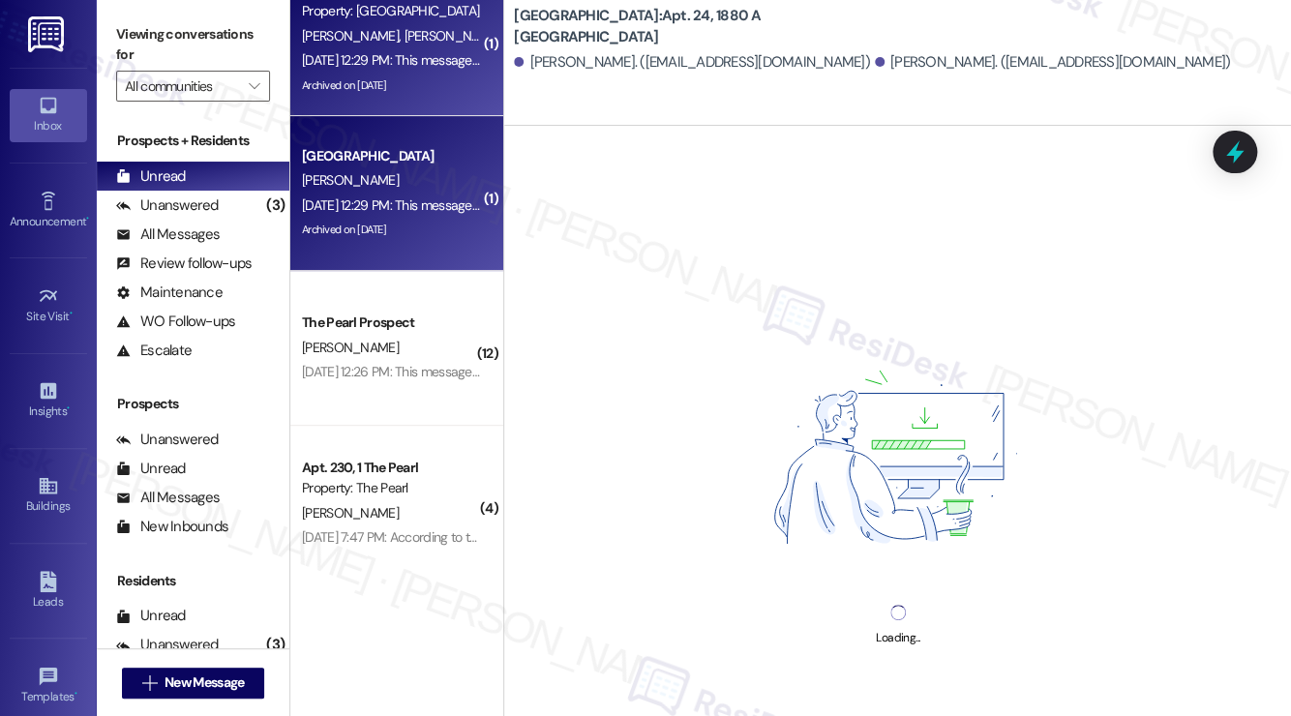
click at [388, 75] on div "Archived on [DATE]" at bounding box center [391, 86] width 183 height 24
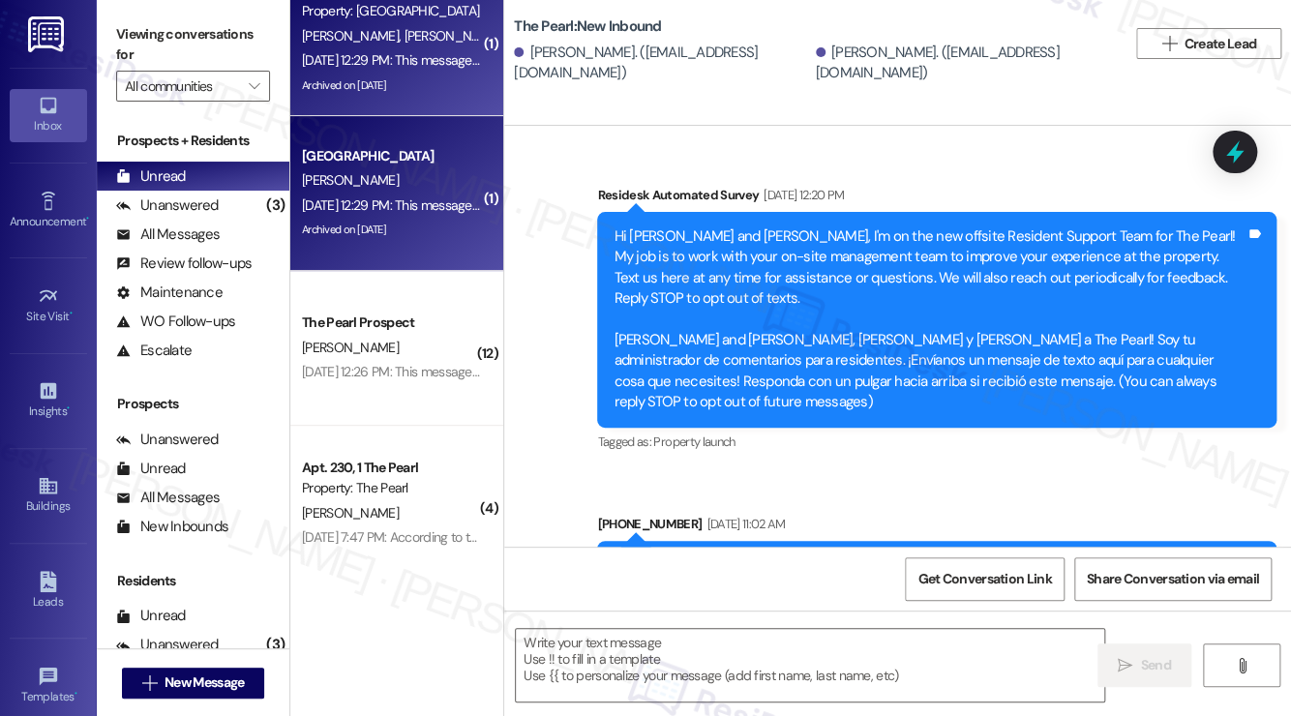
scroll to position [0, 0]
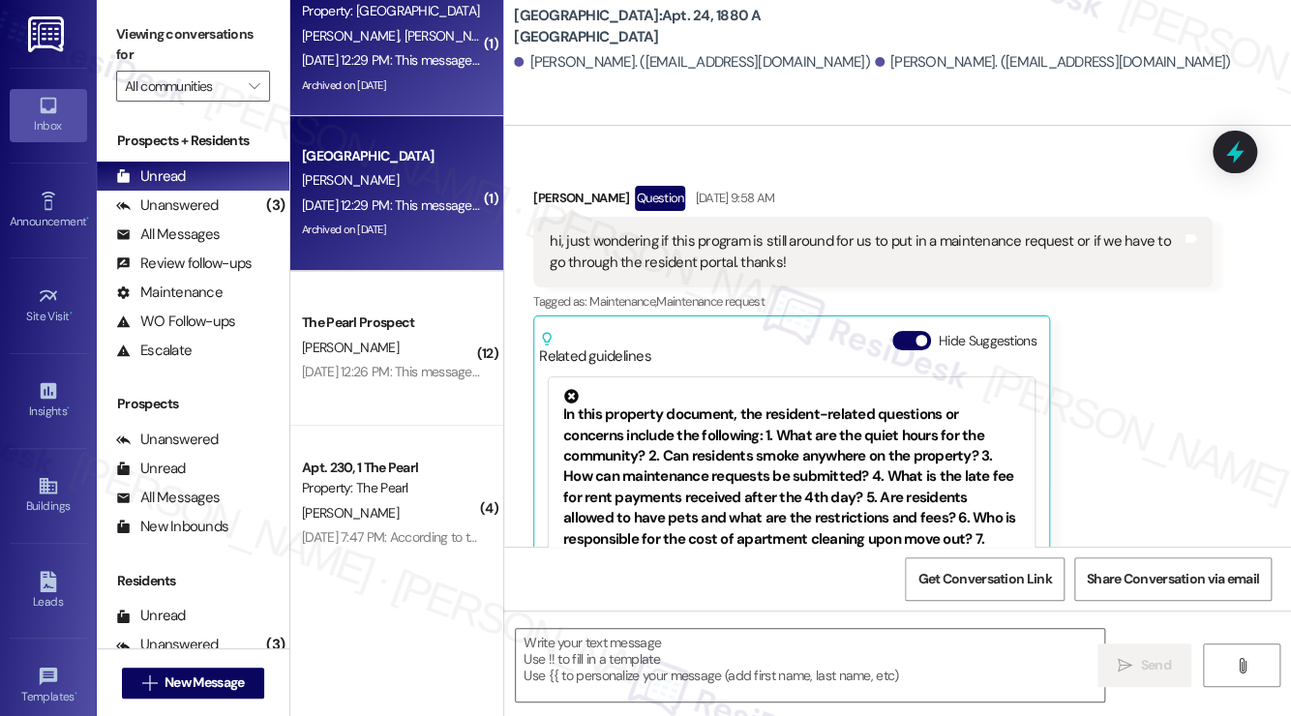
type textarea "Fetching suggested responses. Please feel free to read through the conversation…"
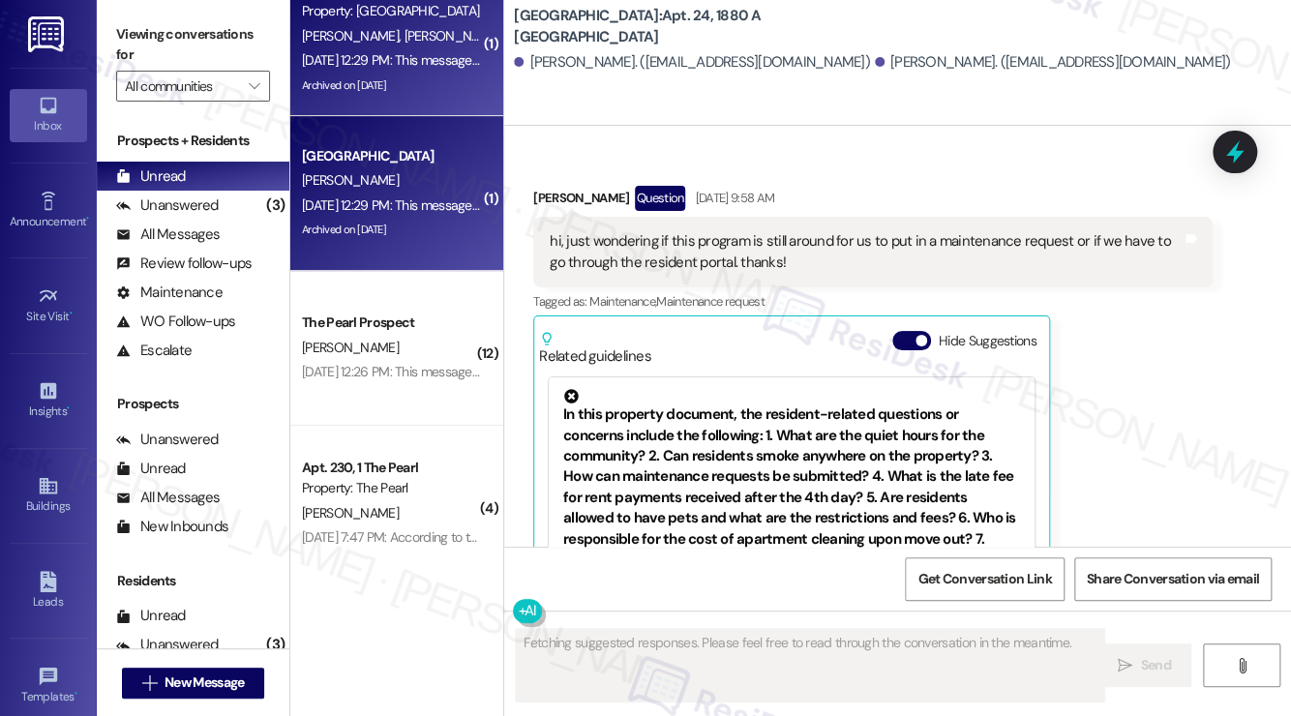
scroll to position [958, 0]
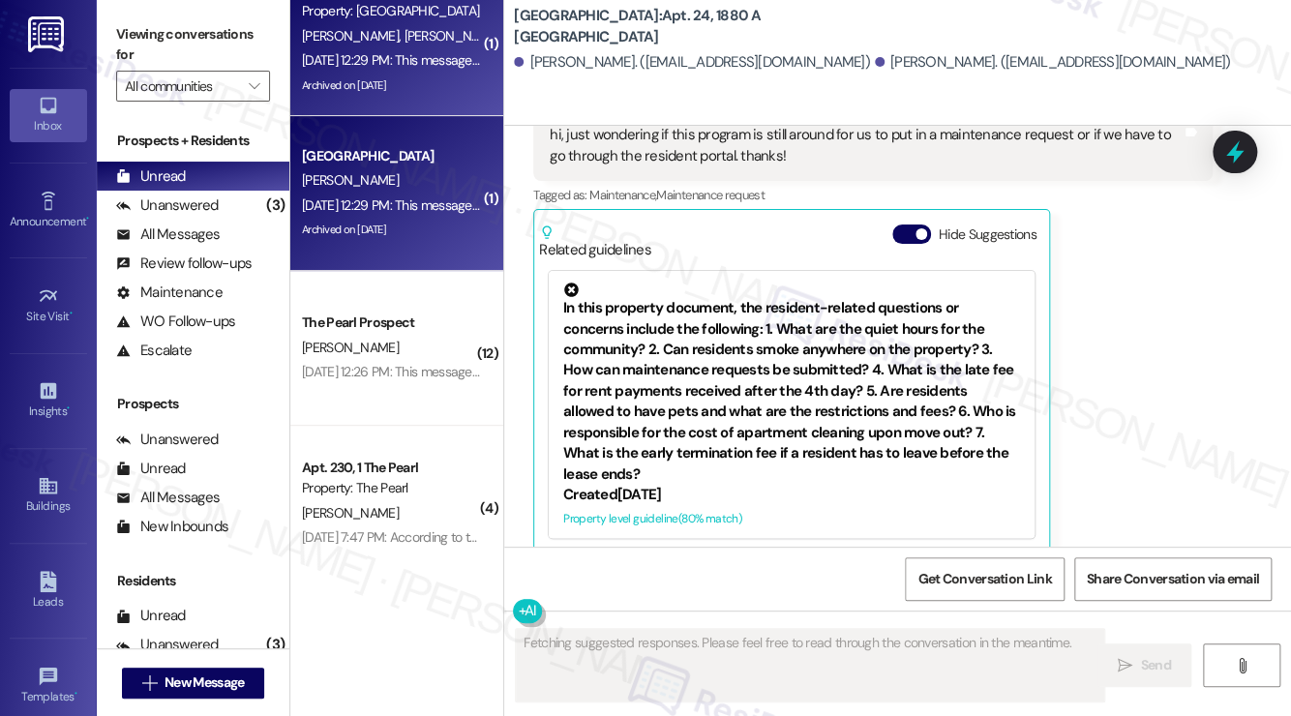
click at [393, 232] on div "Archived on [DATE]" at bounding box center [391, 230] width 183 height 24
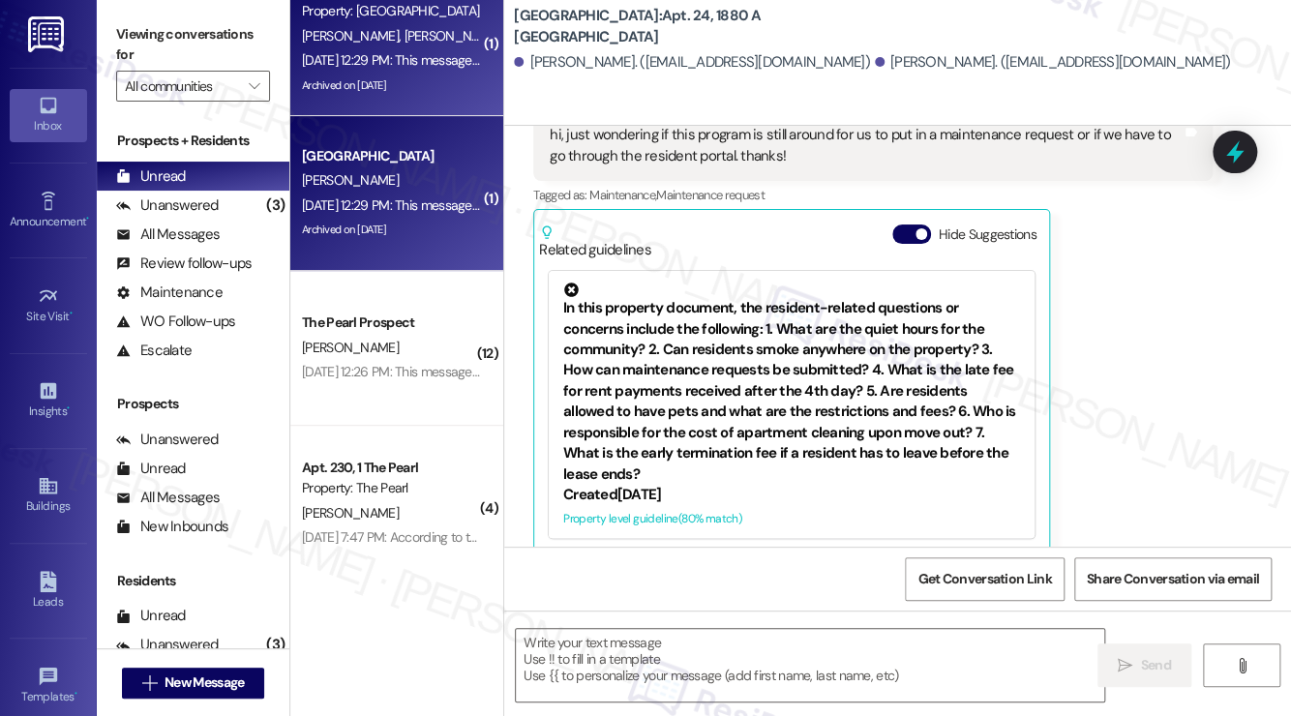
click at [402, 77] on div "Archived on [DATE]" at bounding box center [391, 86] width 183 height 24
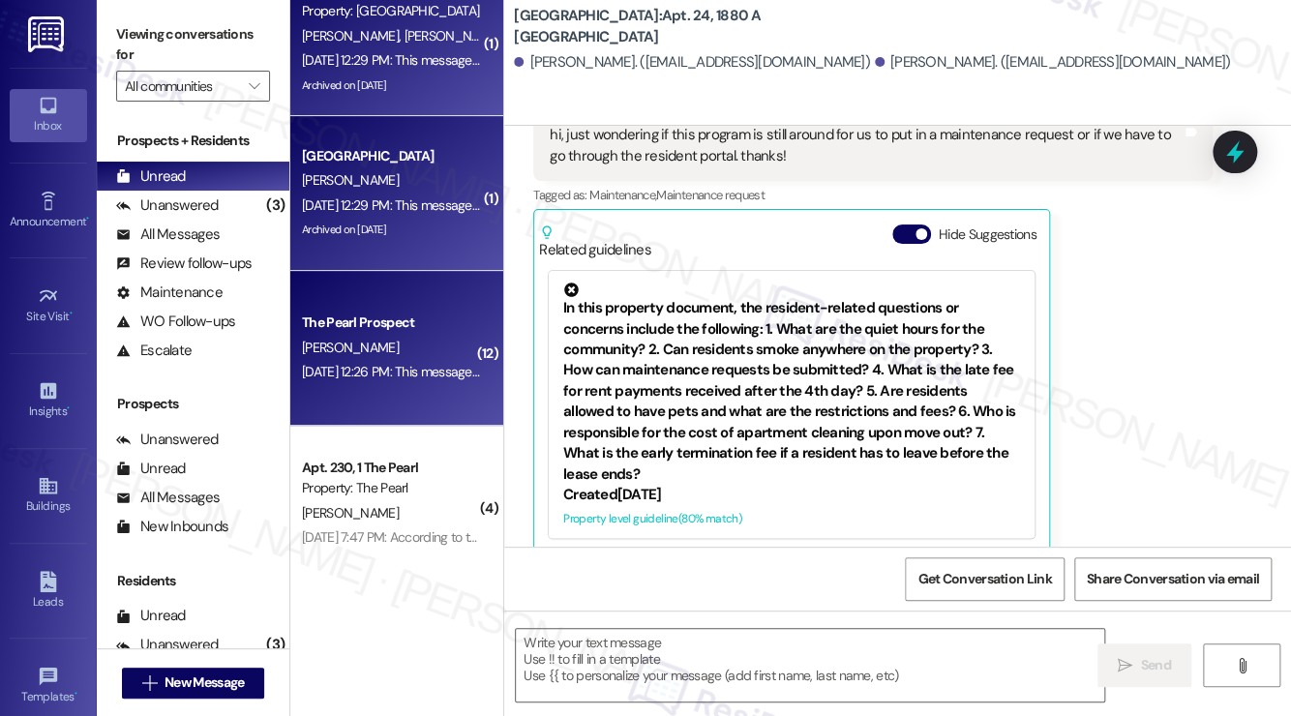
click at [395, 301] on div "The Pearl Prospect [PERSON_NAME] [DATE] 12:26 PM: This message is part of our p…" at bounding box center [396, 348] width 213 height 155
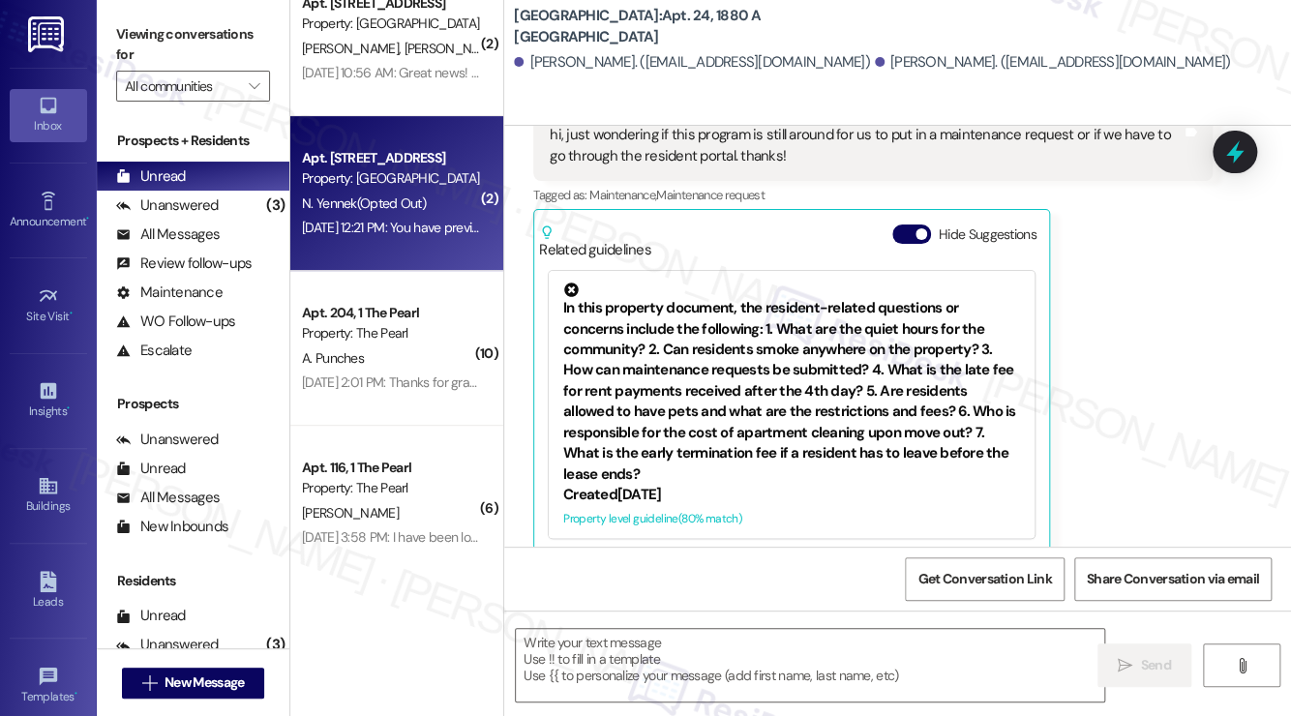
drag, startPoint x: 395, startPoint y: 301, endPoint x: 413, endPoint y: 216, distance: 87.1
click at [413, 216] on div "[DATE] 12:21 PM: You have previously opted out of receiving texts from this thr…" at bounding box center [391, 228] width 183 height 24
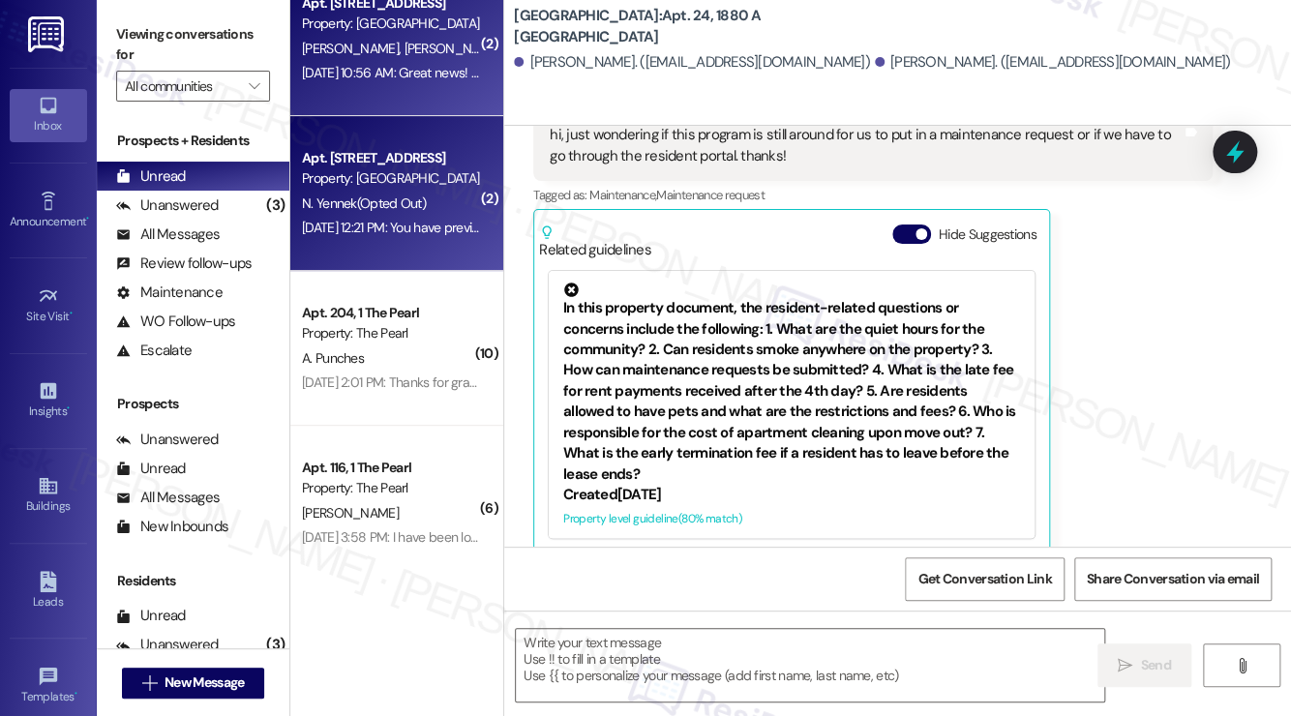
click at [413, 34] on div "Apt. [STREET_ADDRESS] Property: [GEOGRAPHIC_DATA]" at bounding box center [391, 13] width 183 height 45
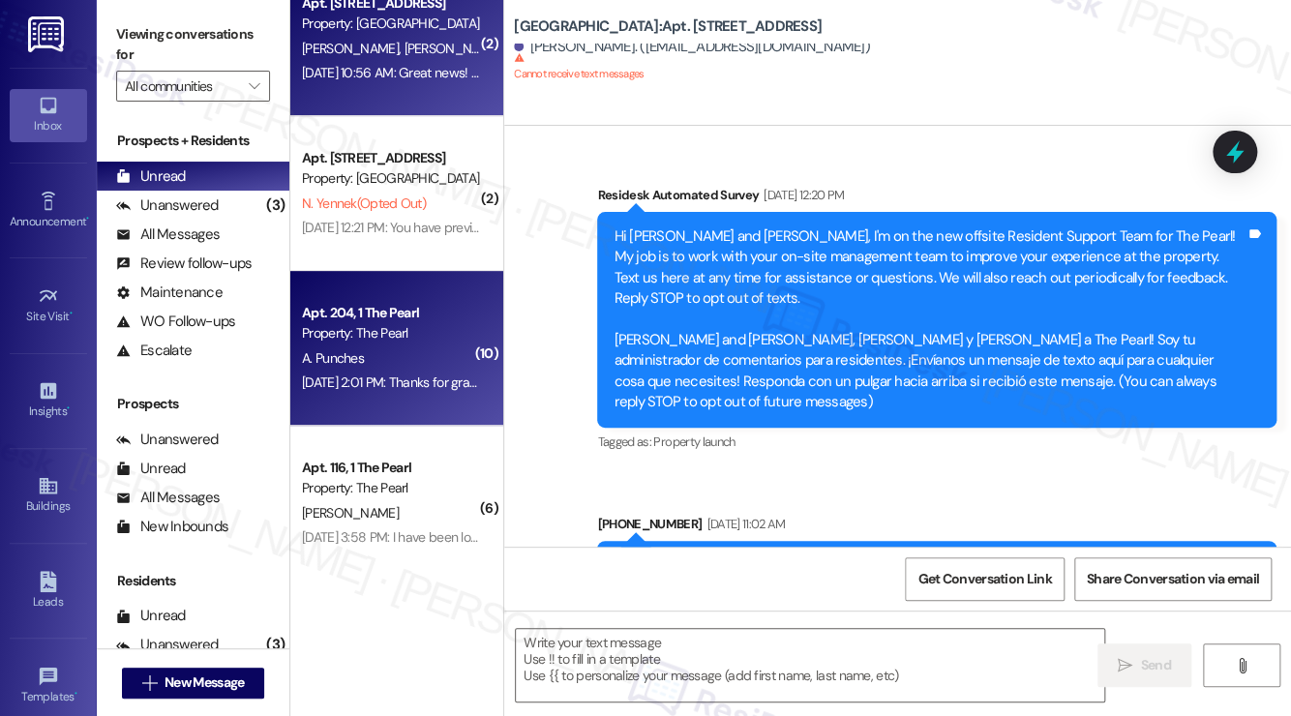
click at [375, 320] on div "Apt. 204, 1 The Pearl" at bounding box center [391, 313] width 179 height 20
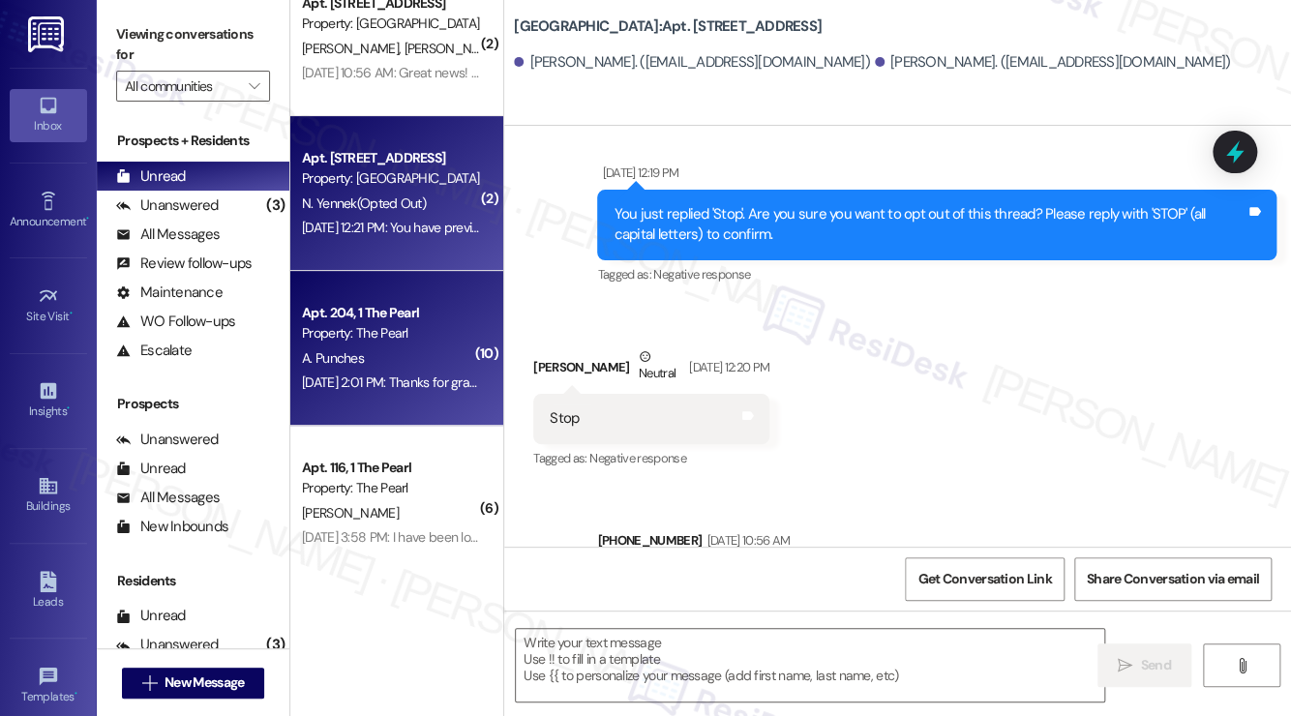
type textarea "Fetching suggested responses. Please feel free to read through the conversation…"
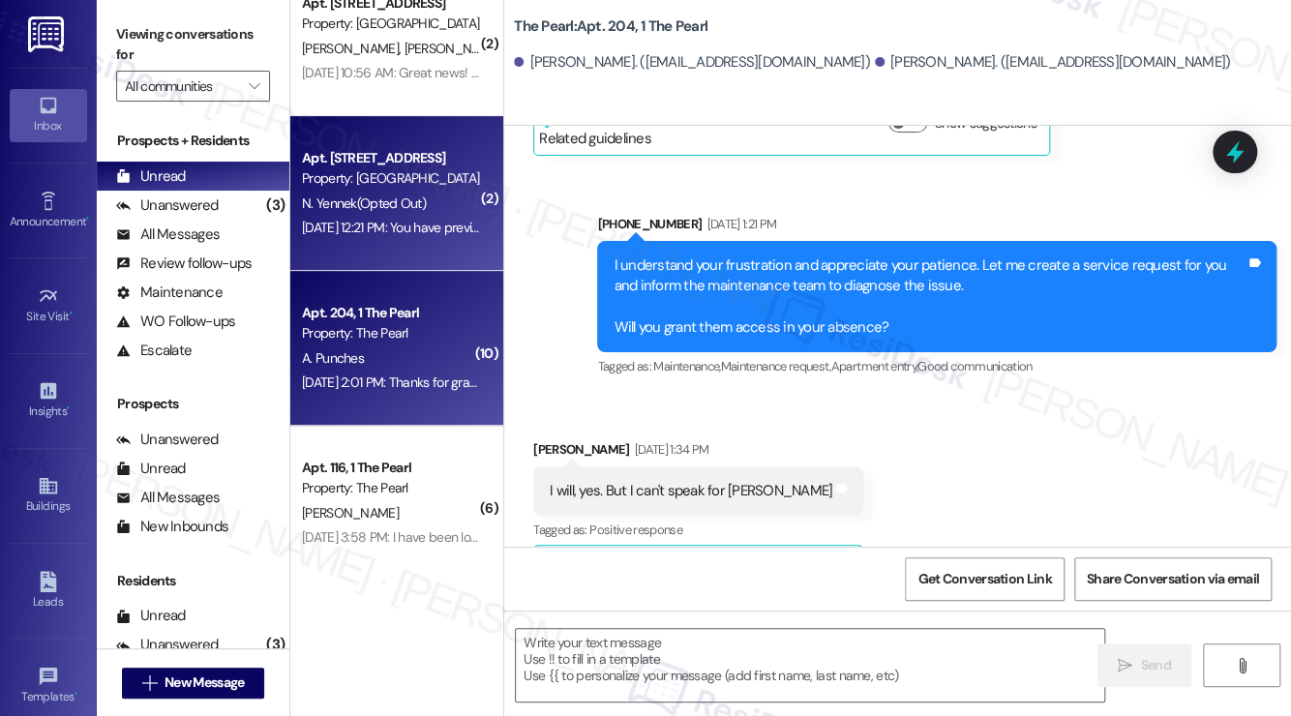
click at [398, 216] on div "[DATE] 12:21 PM: You have previously opted out of receiving texts from this thr…" at bounding box center [391, 228] width 183 height 24
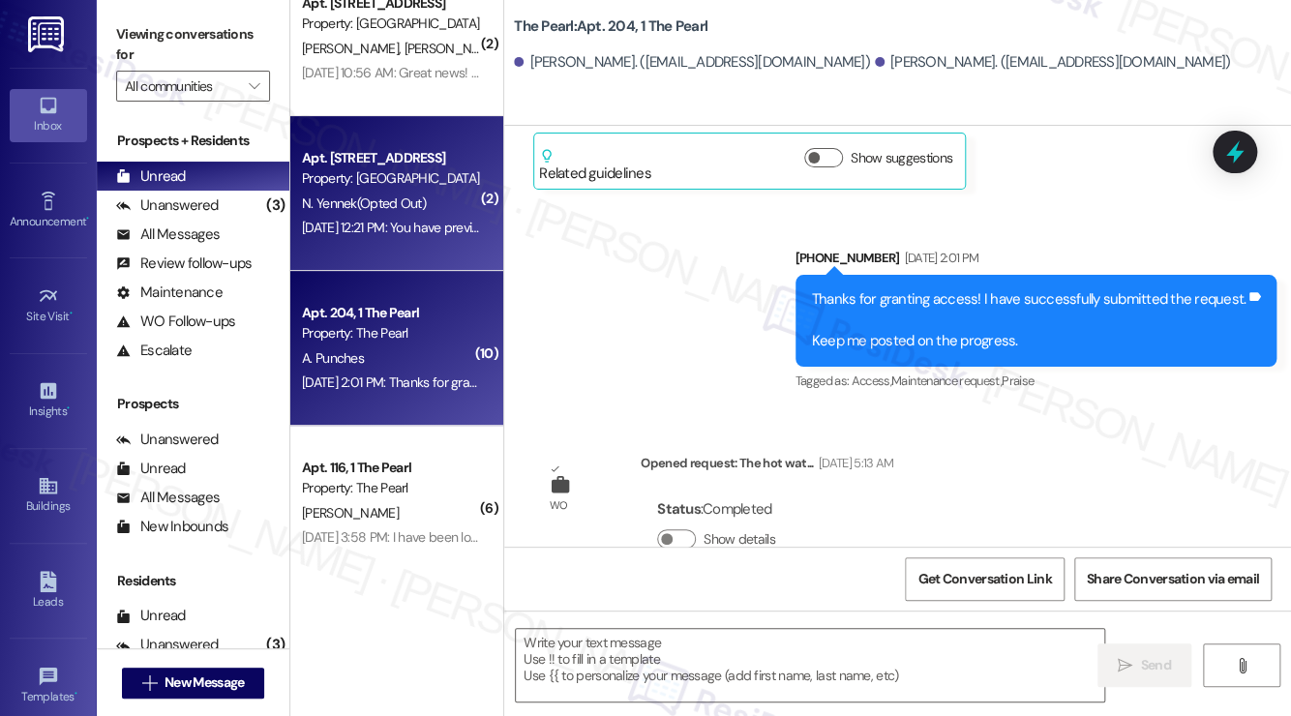
type textarea "Fetching suggested responses. Please feel free to read through the conversation…"
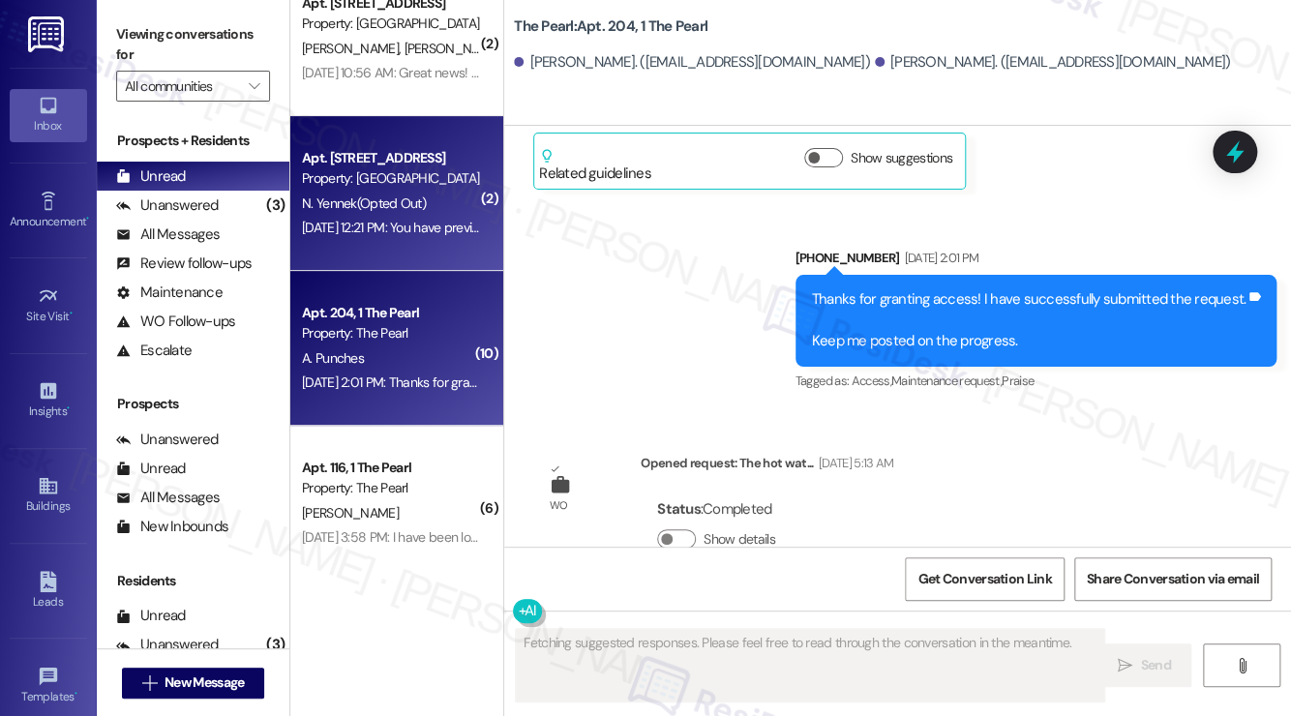
click at [386, 346] on div "Apt. 204, 1 The Pearl Property: The Pearl A. Punches [DATE] 2:01 PM: Thanks for…" at bounding box center [396, 348] width 213 height 155
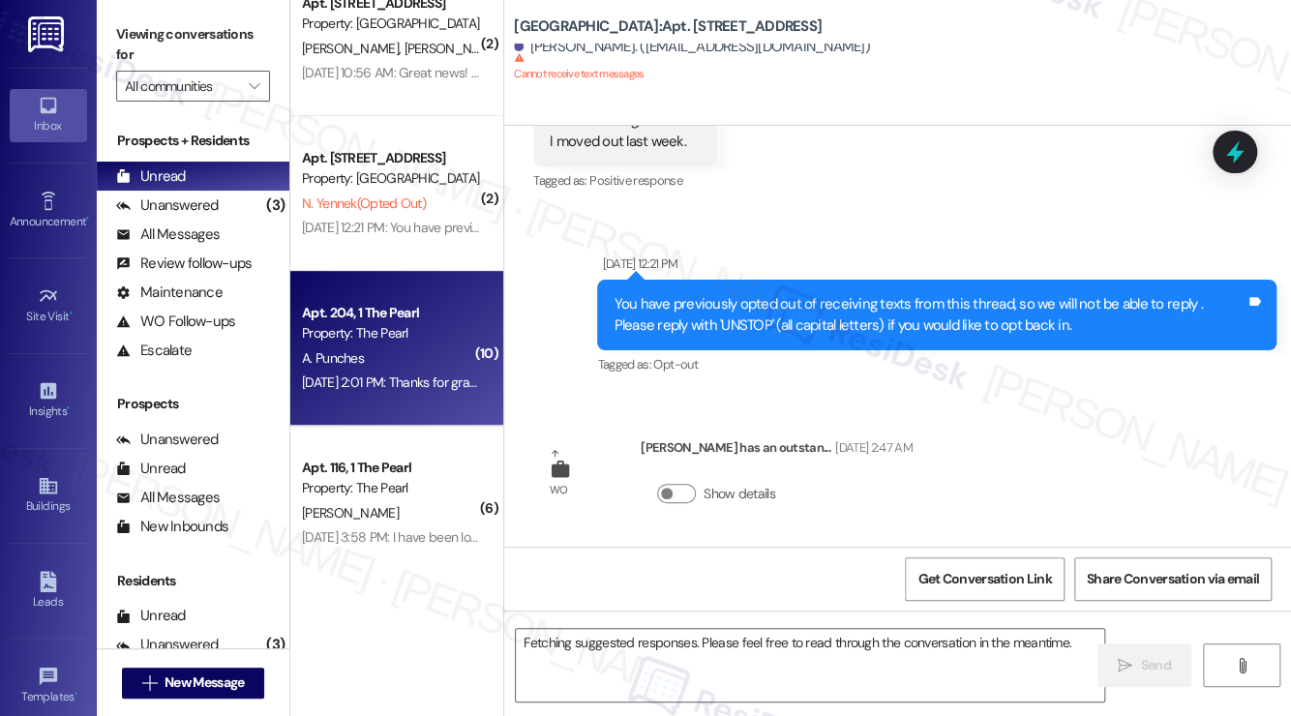
scroll to position [861, 0]
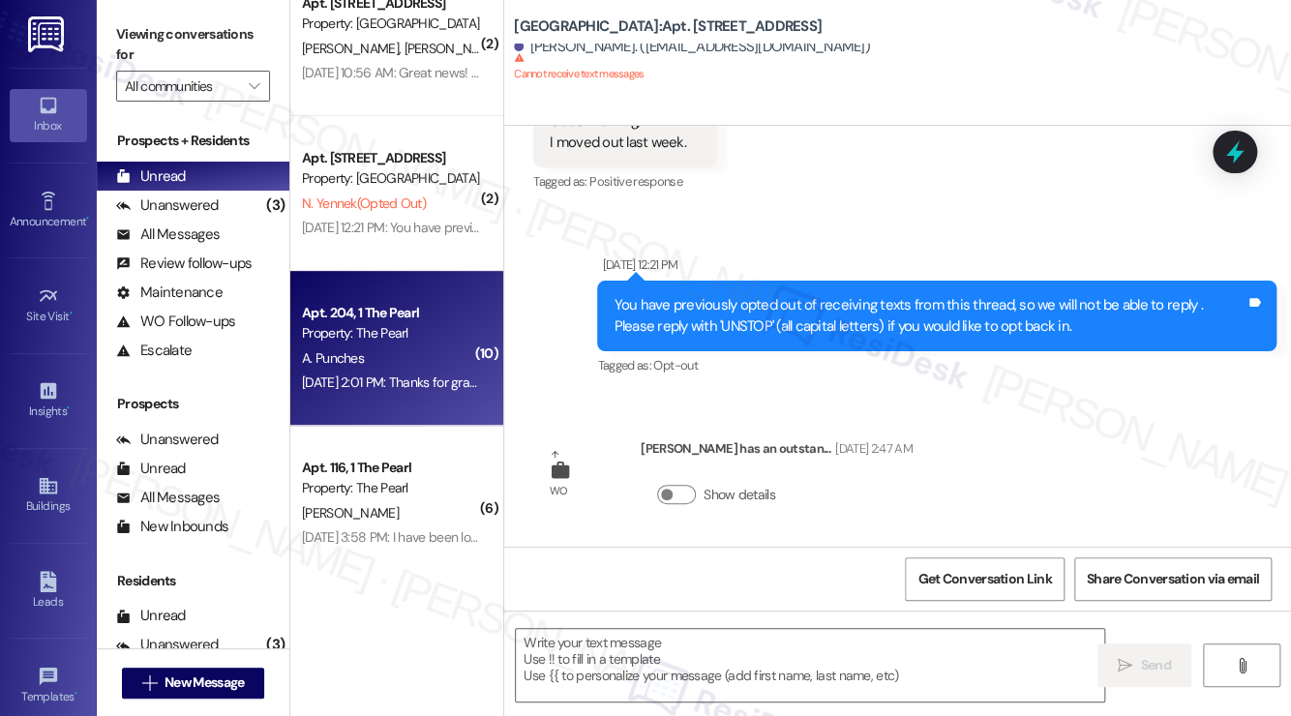
click at [376, 391] on div "[DATE] 2:01 PM: Thanks for granting access! I have successfully submitted the r…" at bounding box center [391, 383] width 183 height 24
type textarea "Fetching suggested responses. Please feel free to read through the conversation…"
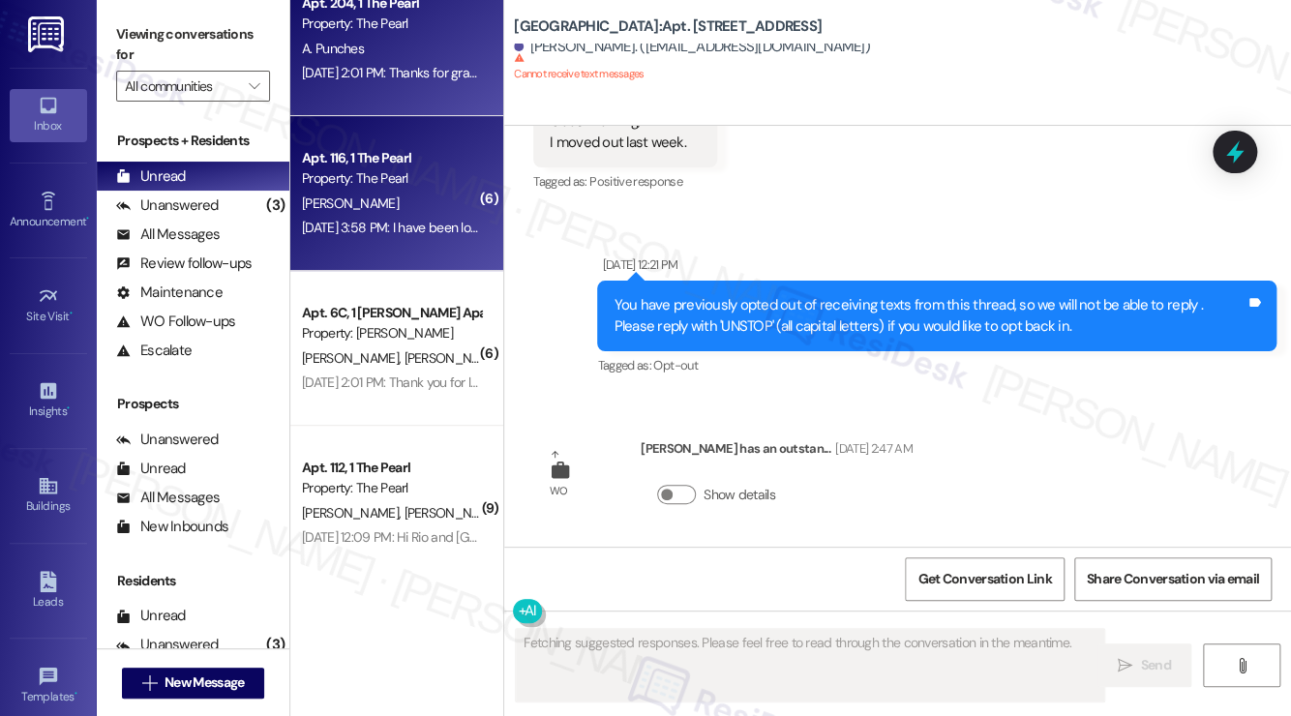
click at [378, 257] on div "Apt. 116, 1 The Pearl Property: The [PERSON_NAME] [DATE] 3:58 PM: I have been l…" at bounding box center [396, 193] width 213 height 155
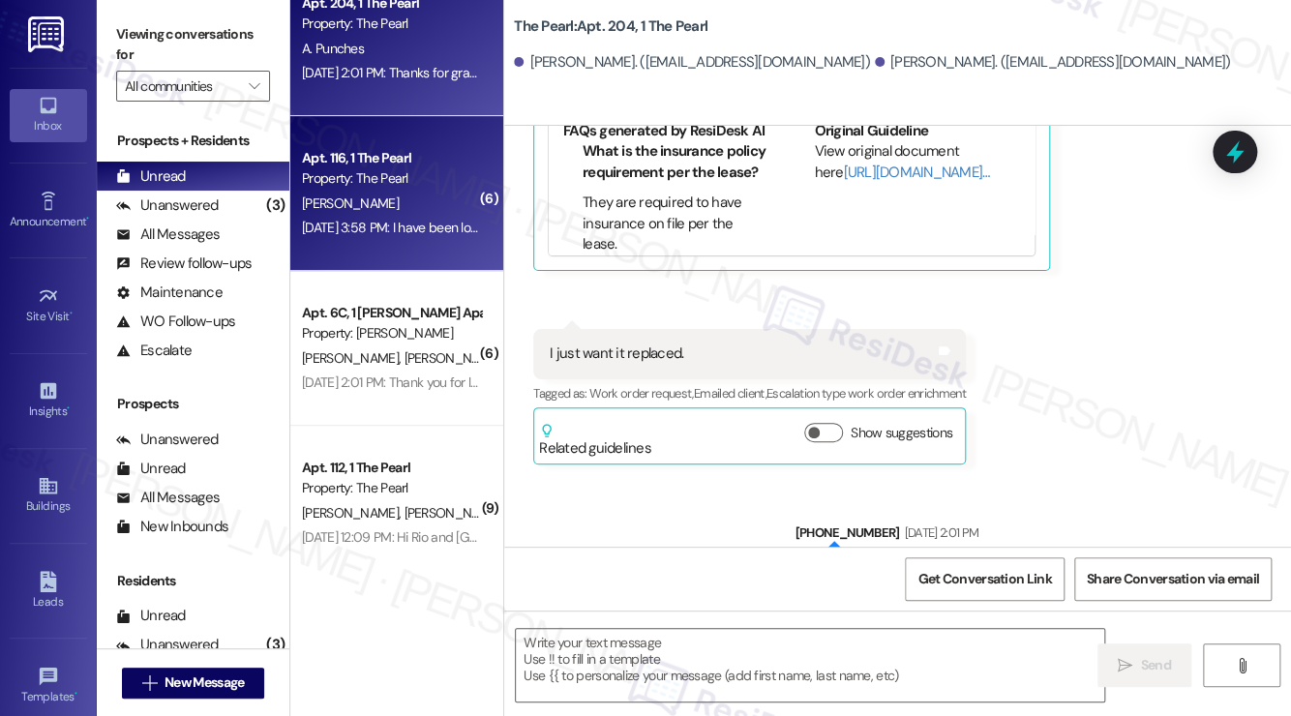
scroll to position [3969, 0]
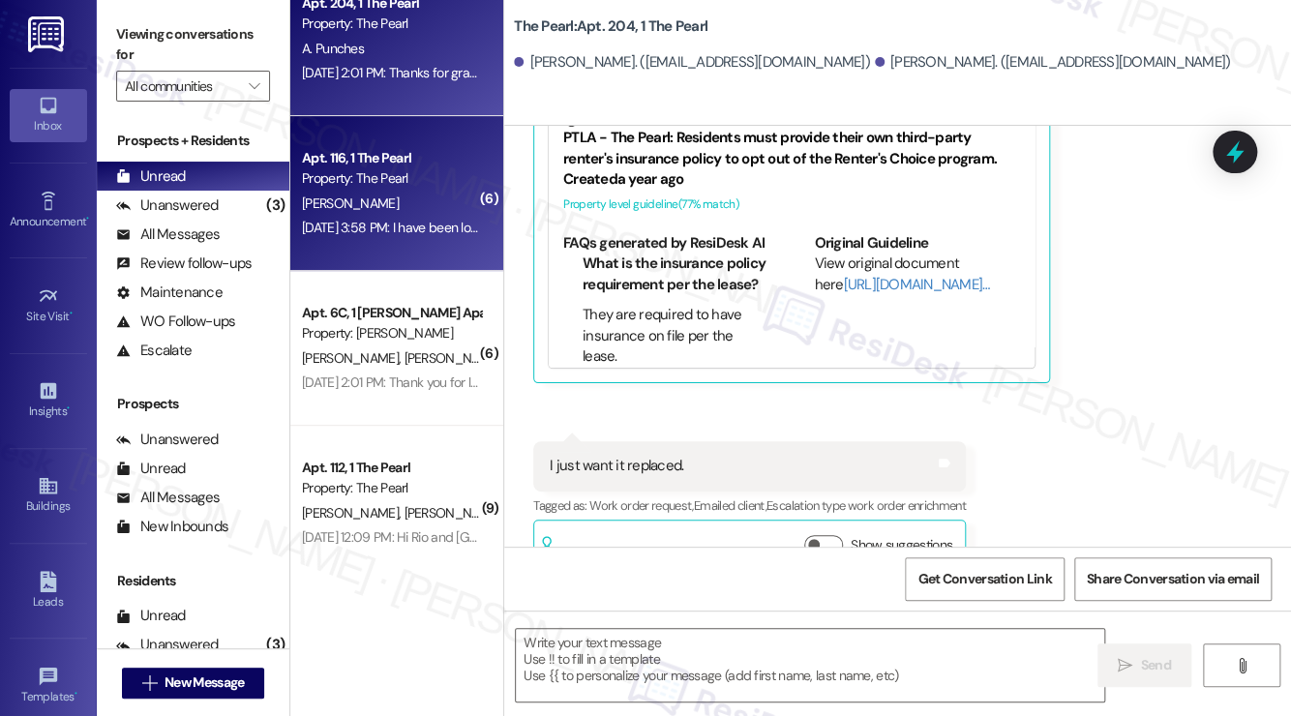
click at [411, 80] on div "[DATE] 2:01 PM: Thanks for granting access! I have successfully submitted the r…" at bounding box center [638, 72] width 673 height 17
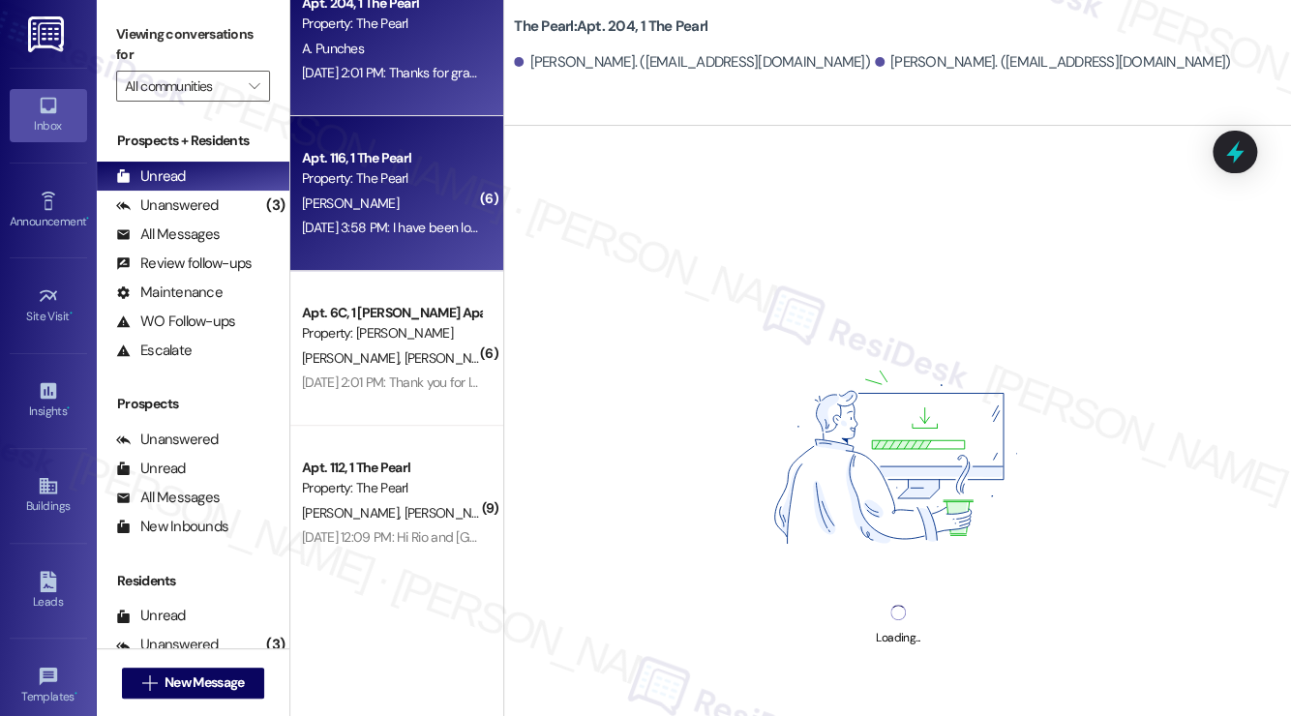
click at [399, 233] on div "[DATE] 3:58 PM: I have been looking into your reimbursement issue. I'll update …" at bounding box center [627, 227] width 651 height 17
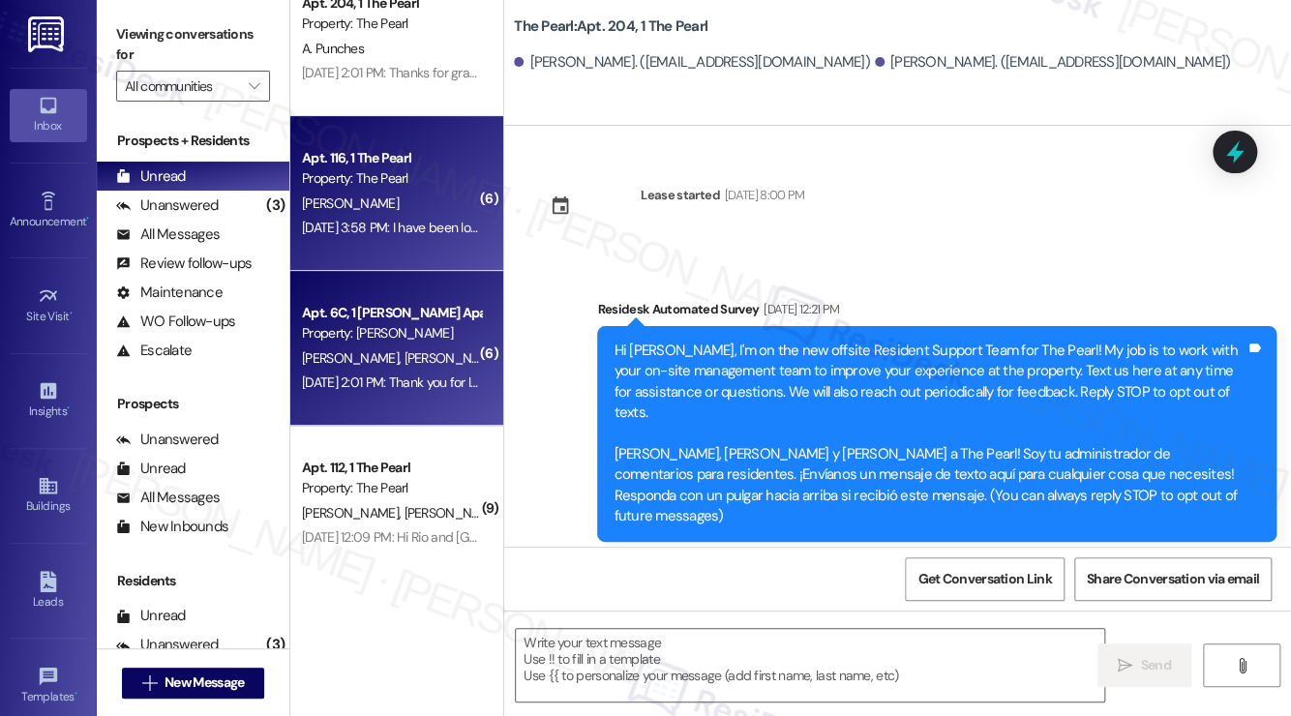
click at [405, 362] on span "[PERSON_NAME]" at bounding box center [453, 357] width 97 height 17
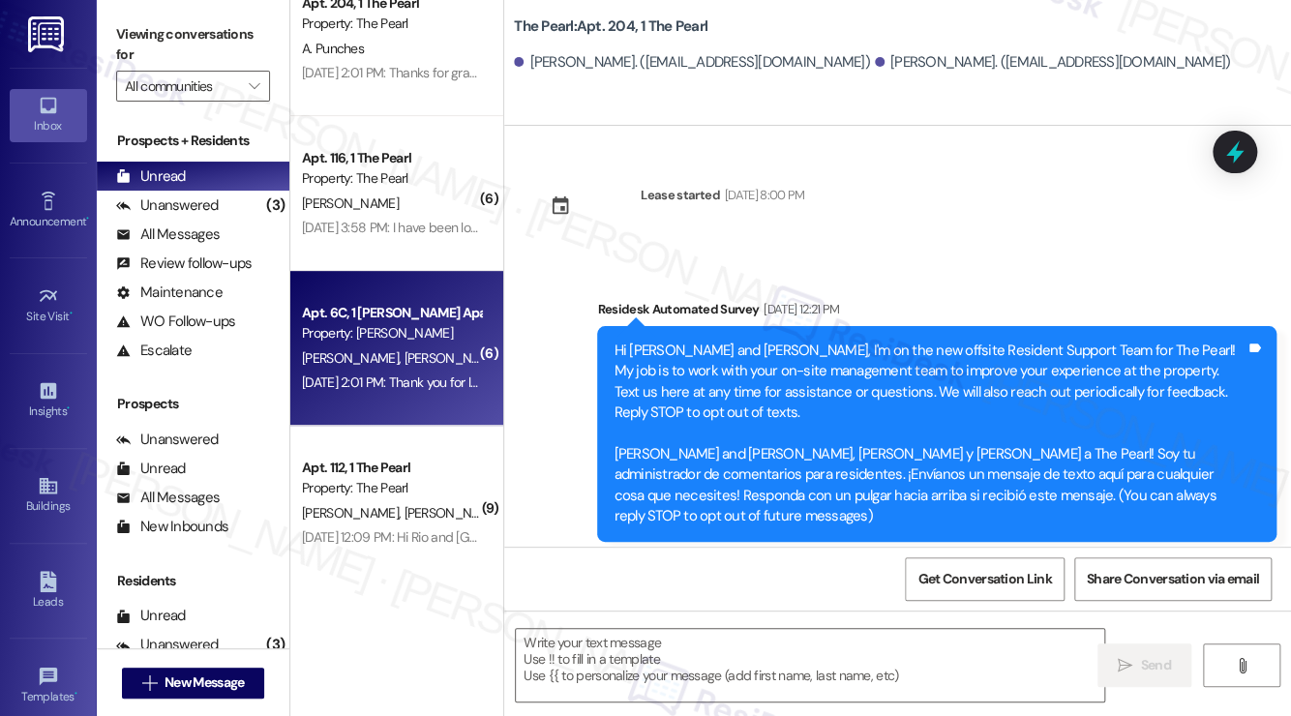
scroll to position [0, 0]
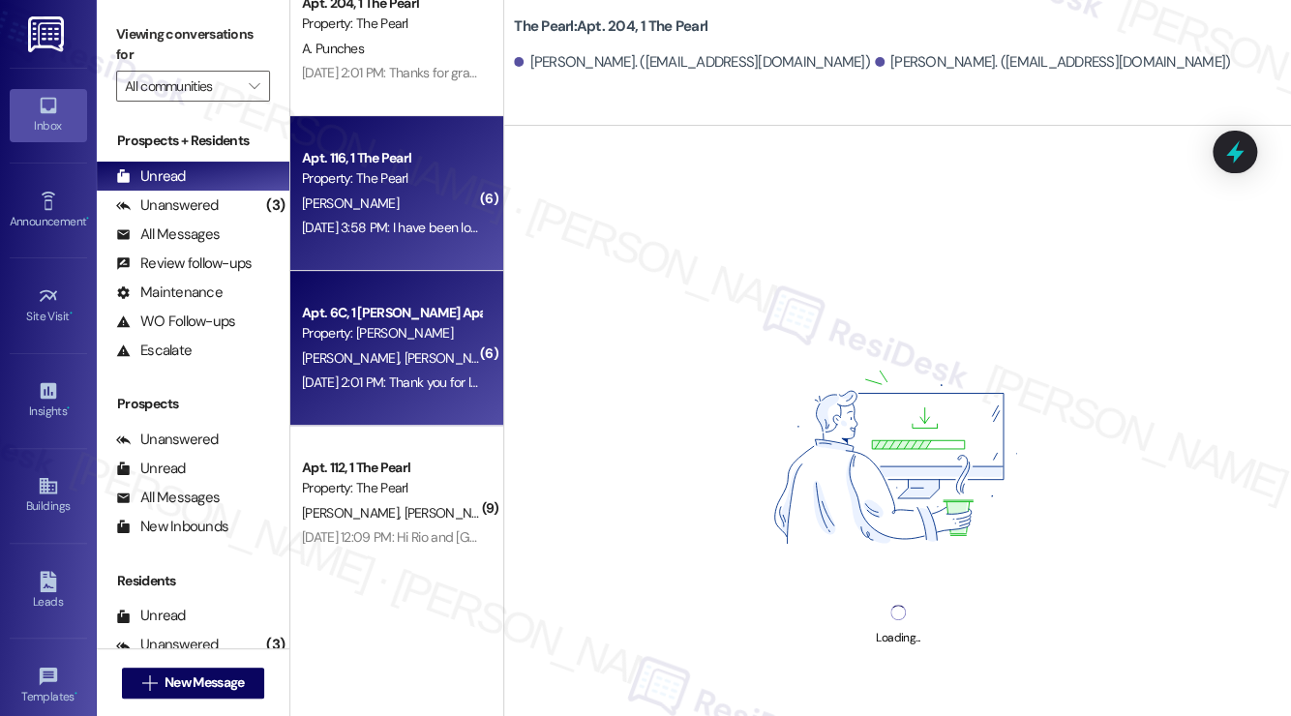
drag, startPoint x: 380, startPoint y: 340, endPoint x: 384, endPoint y: 241, distance: 98.8
click at [380, 339] on div "Property: [PERSON_NAME]" at bounding box center [391, 333] width 179 height 20
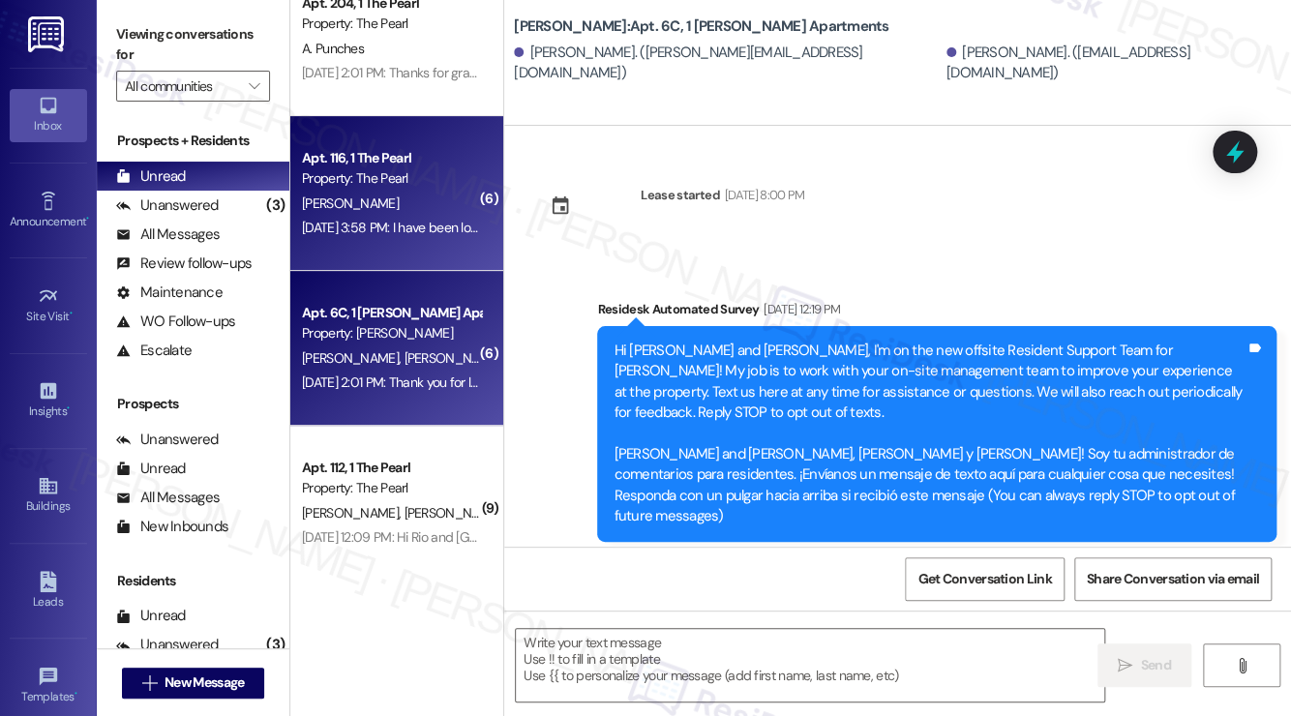
click at [384, 206] on div "[PERSON_NAME]" at bounding box center [391, 204] width 183 height 24
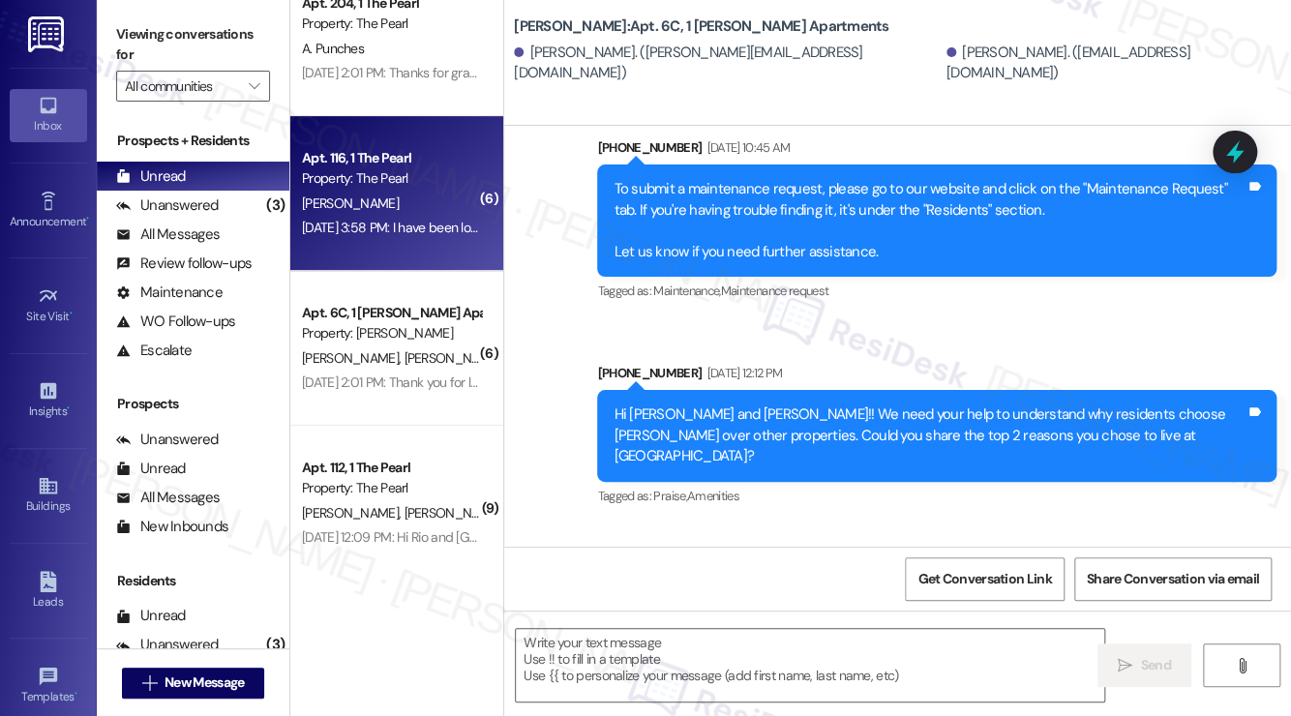
scroll to position [5163, 0]
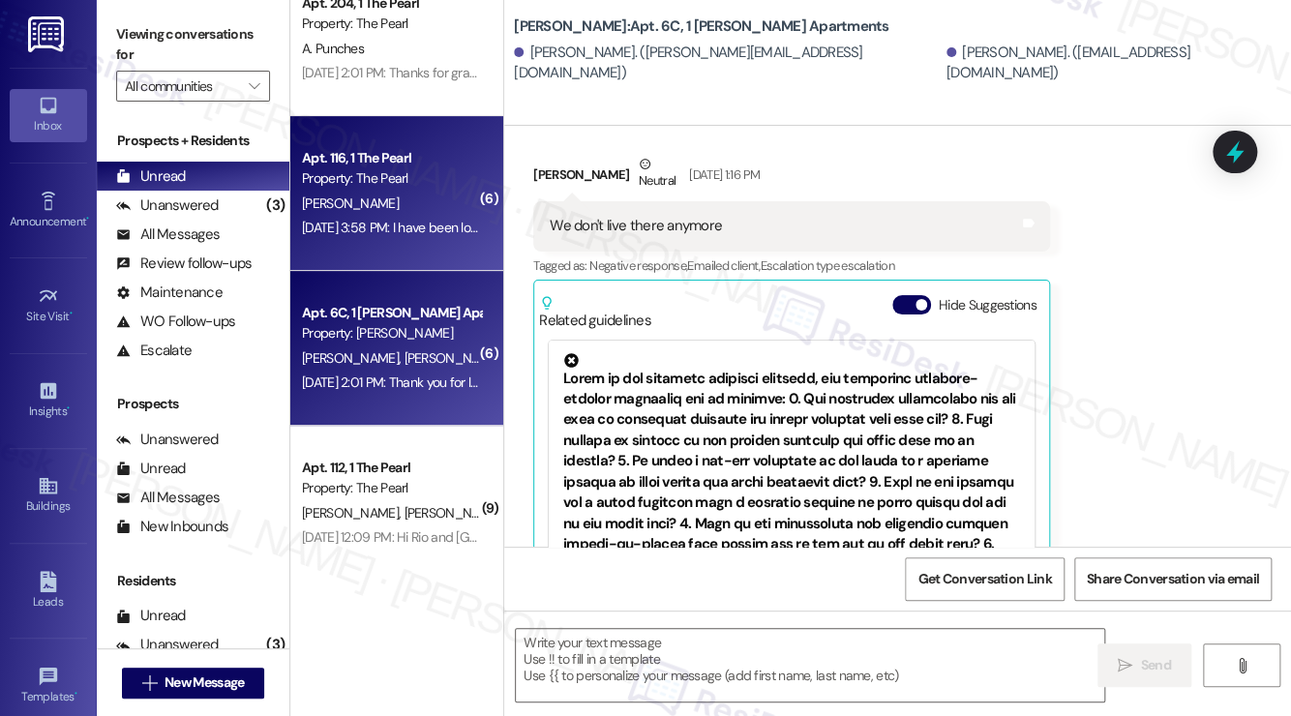
drag, startPoint x: 370, startPoint y: 252, endPoint x: 366, endPoint y: 306, distance: 54.3
click at [370, 254] on div "Apt. 116, 1 The Pearl Property: The [PERSON_NAME] [DATE] 3:58 PM: I have been l…" at bounding box center [396, 193] width 213 height 155
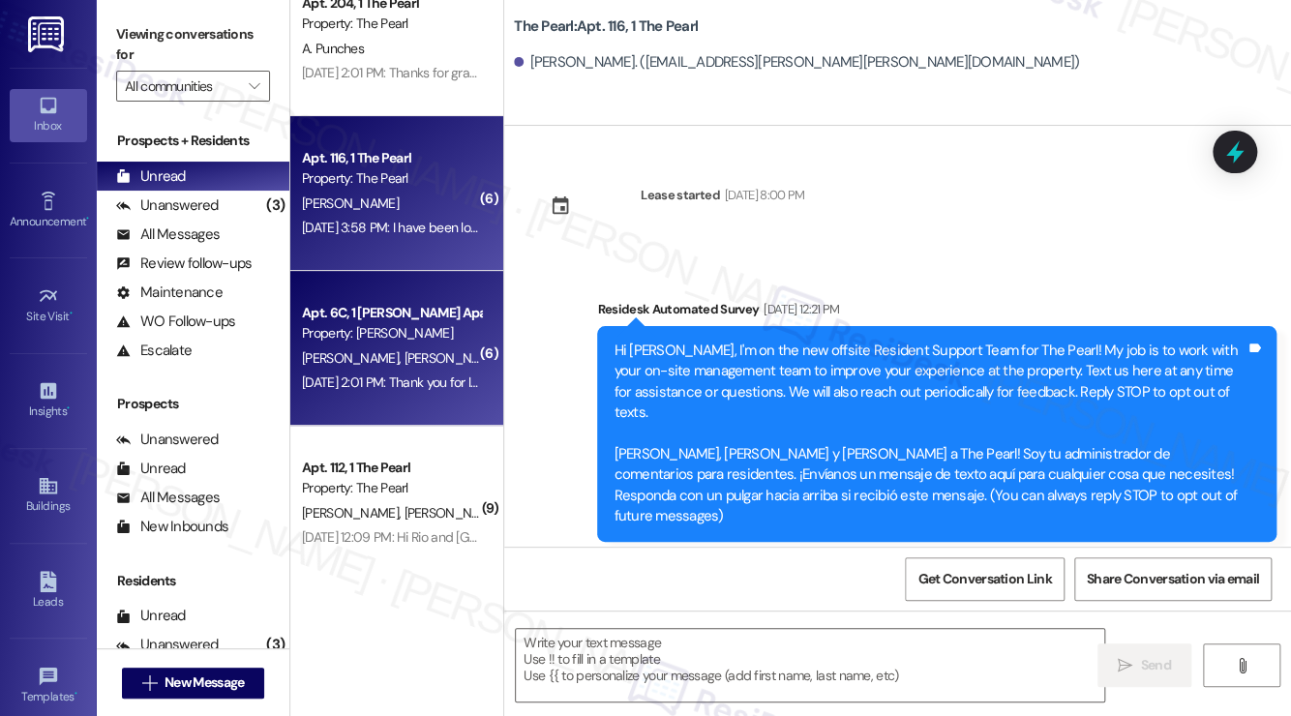
click at [361, 340] on div "Property: [PERSON_NAME]" at bounding box center [391, 333] width 179 height 20
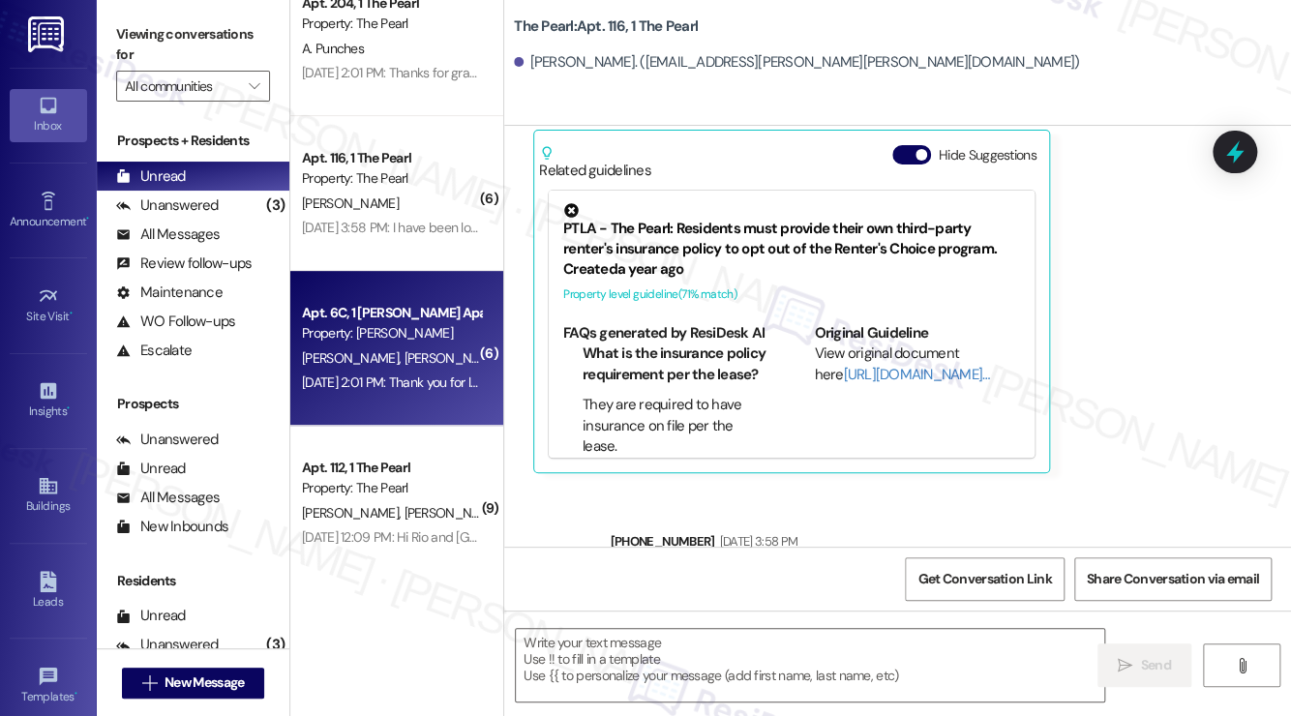
scroll to position [4944, 0]
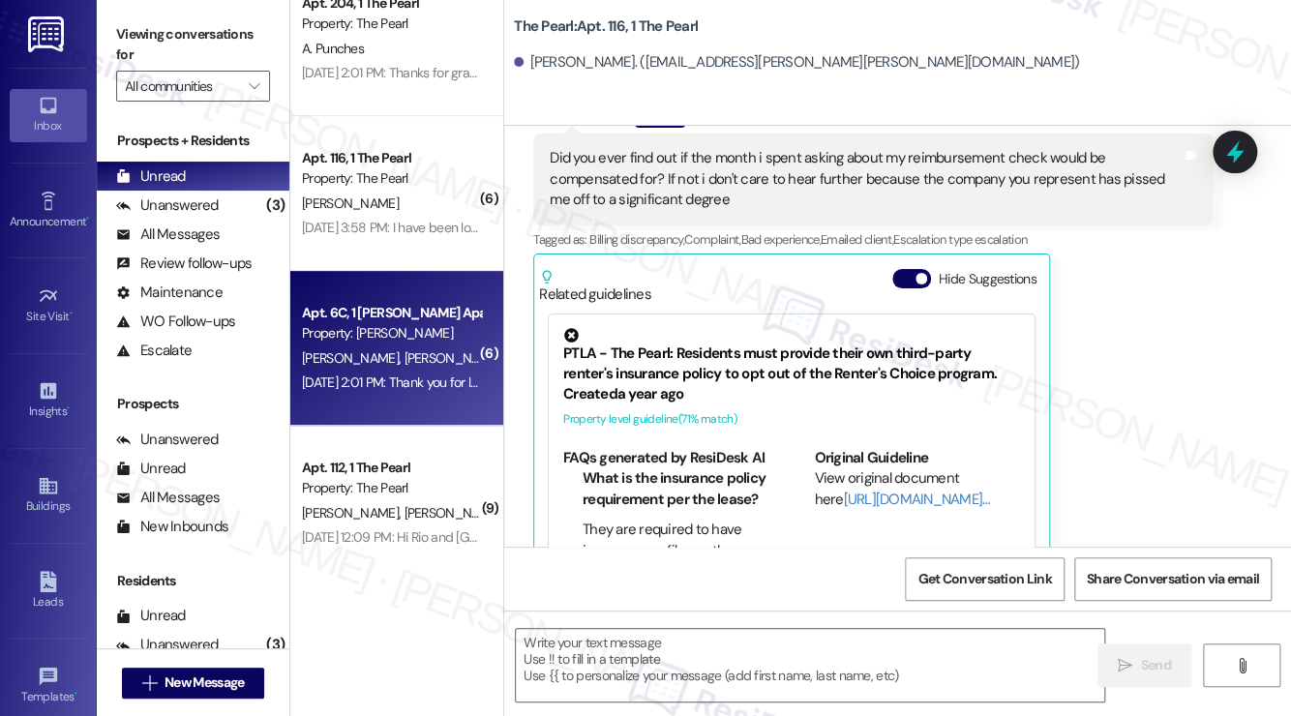
click at [370, 404] on div "Apt. 6C, 1 [PERSON_NAME] Apartments Property: [PERSON_NAME] [PERSON_NAME] [PERS…" at bounding box center [396, 348] width 213 height 155
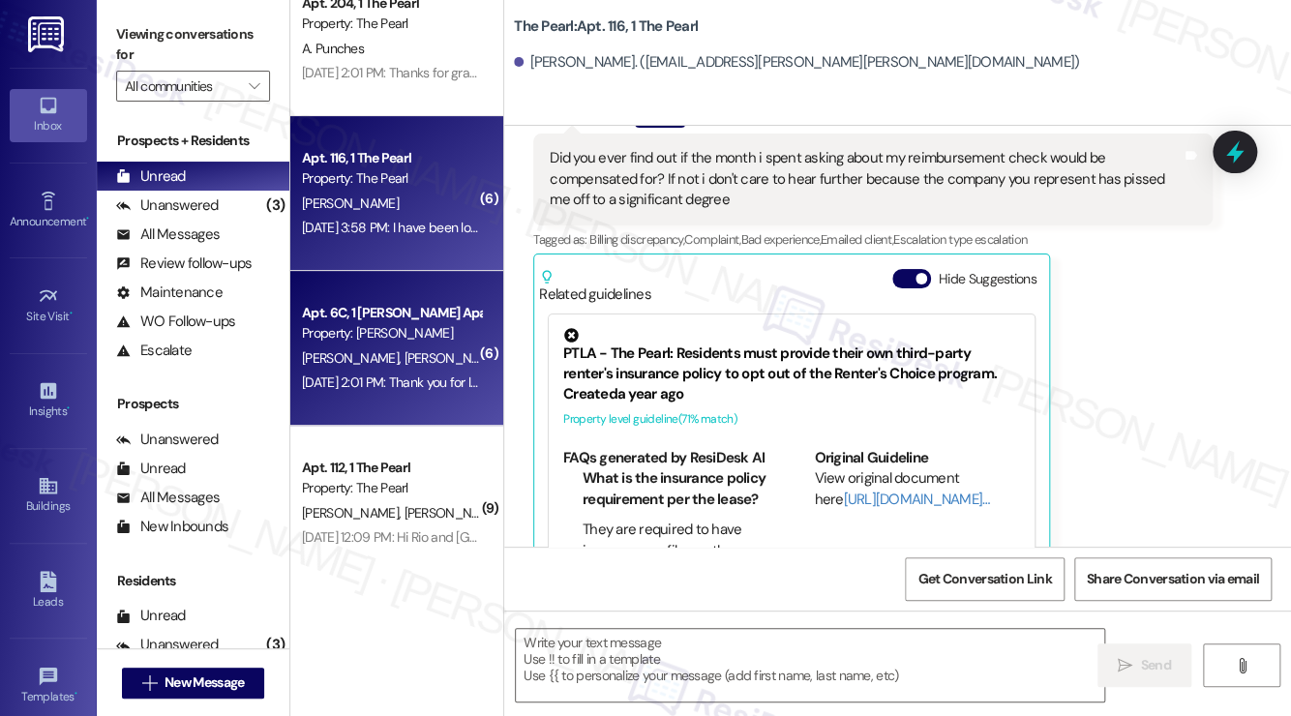
type textarea "Fetching suggested responses. Please feel free to read through the conversation…"
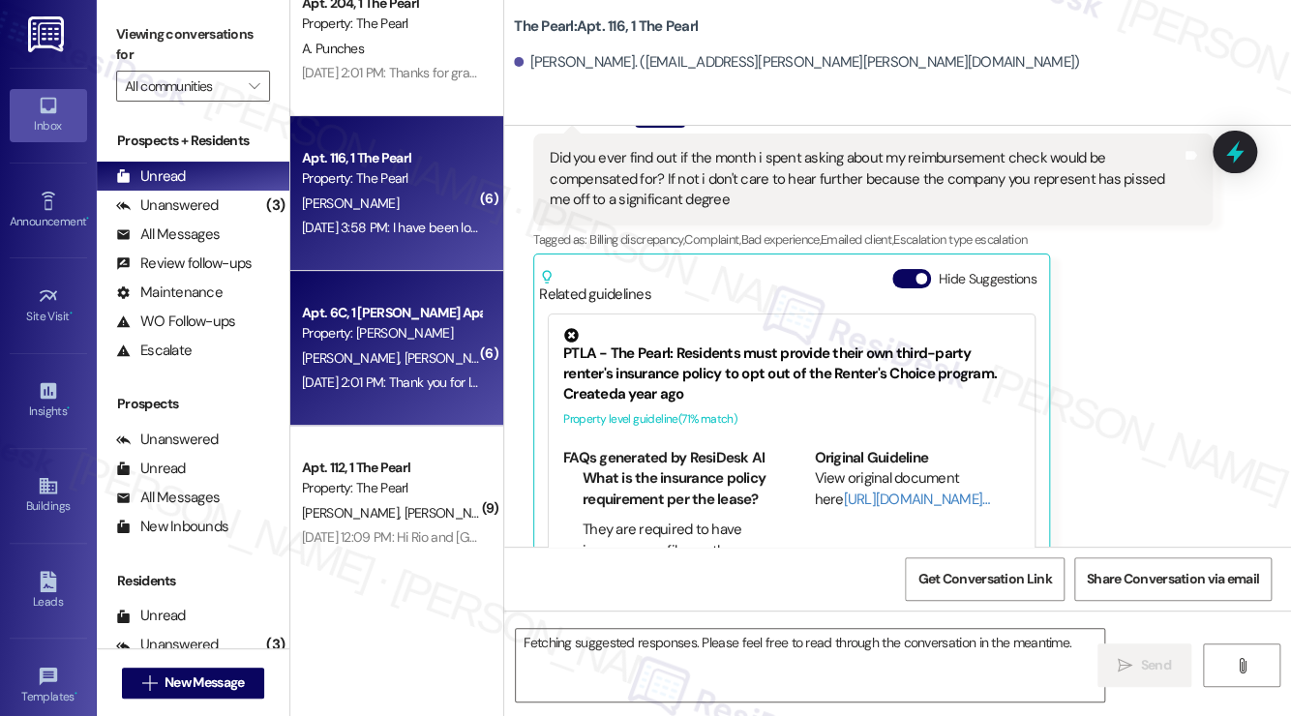
click at [370, 218] on div "[DATE] 3:58 PM: I have been looking into your reimbursement issue. I'll update …" at bounding box center [391, 228] width 183 height 24
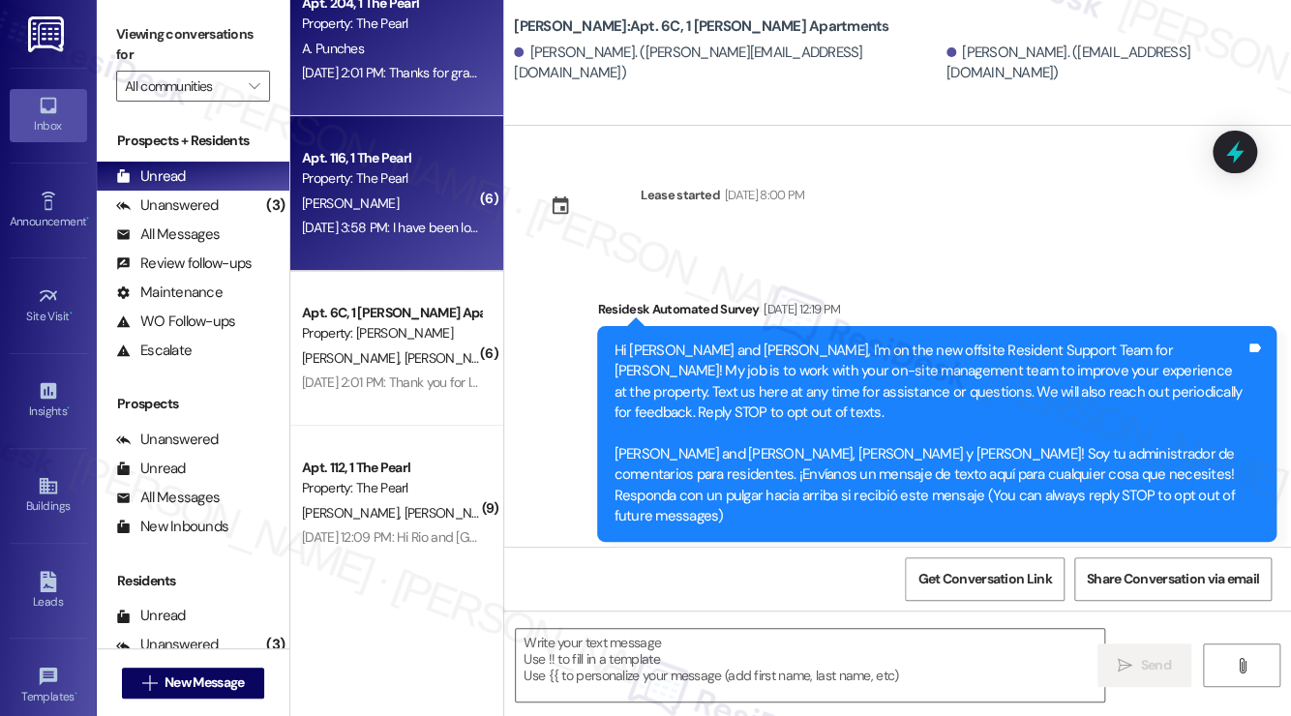
click at [392, 40] on div "A. Punches" at bounding box center [391, 49] width 183 height 24
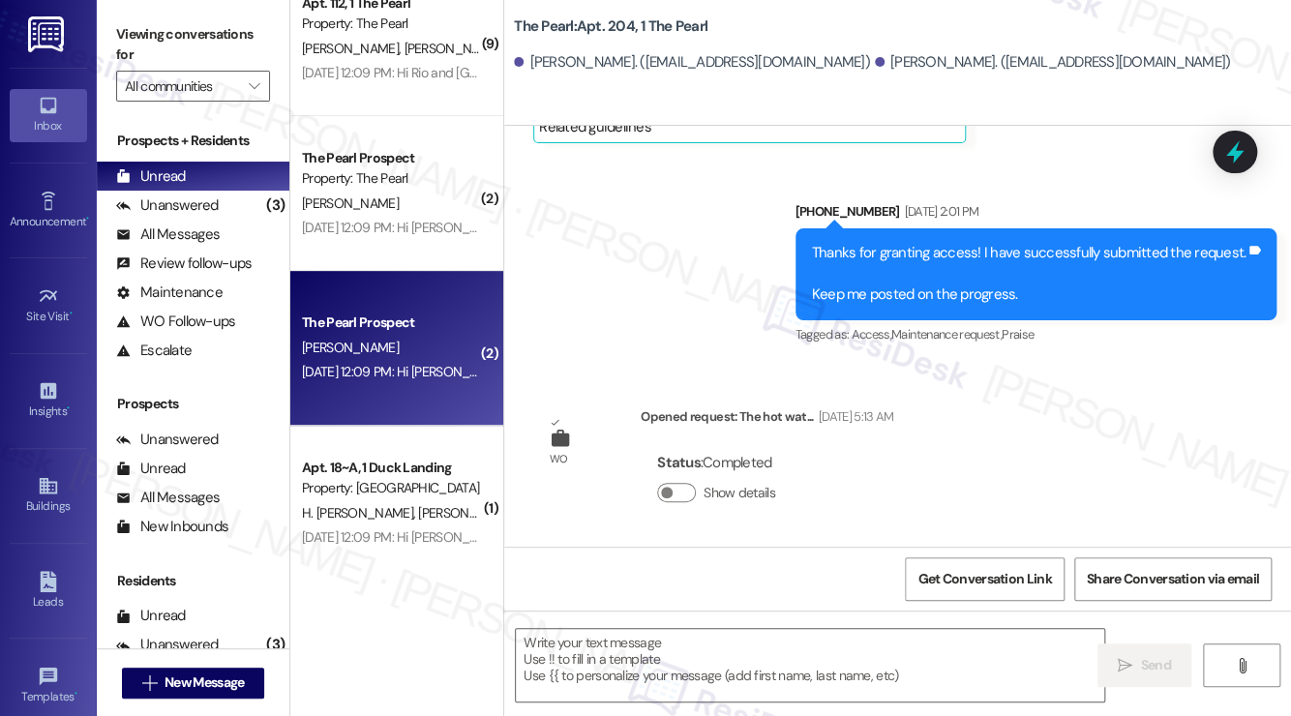
scroll to position [4356, 0]
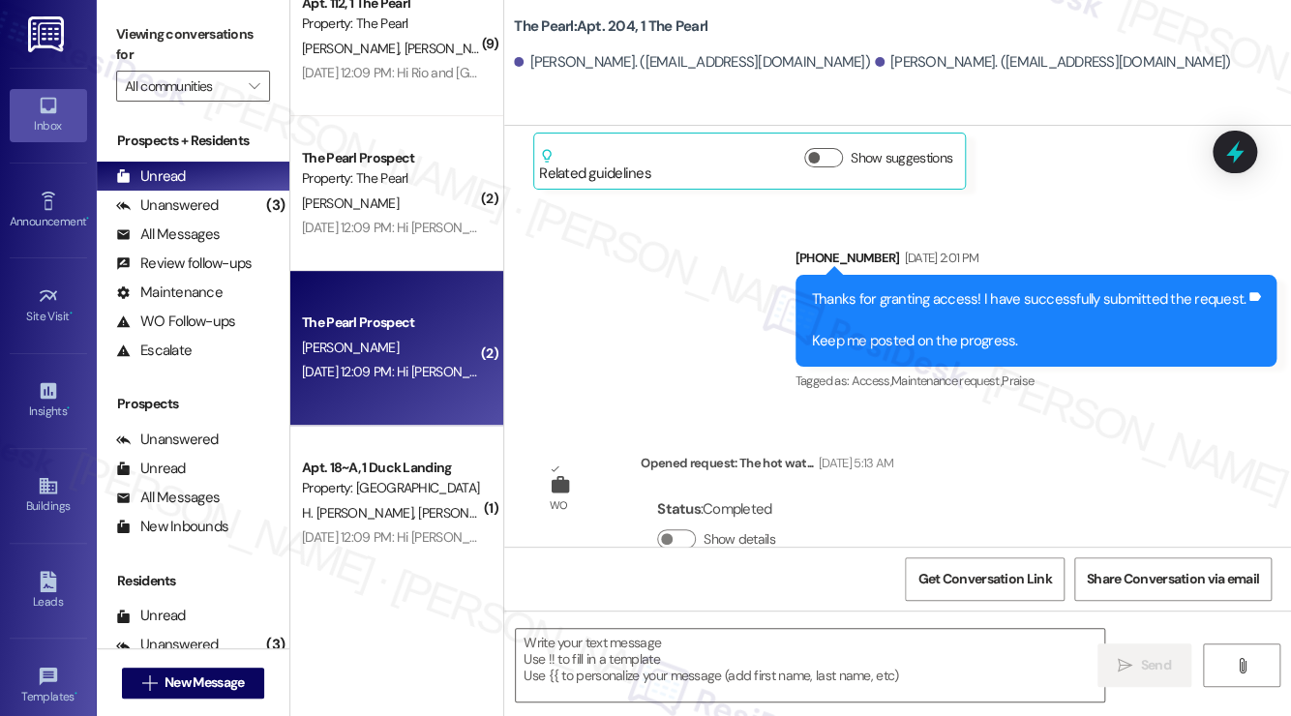
click at [337, 384] on div "[DATE] 12:09 PM: Hi [PERSON_NAME]! We care about your comfort at The Pearl. Wha…" at bounding box center [391, 372] width 183 height 24
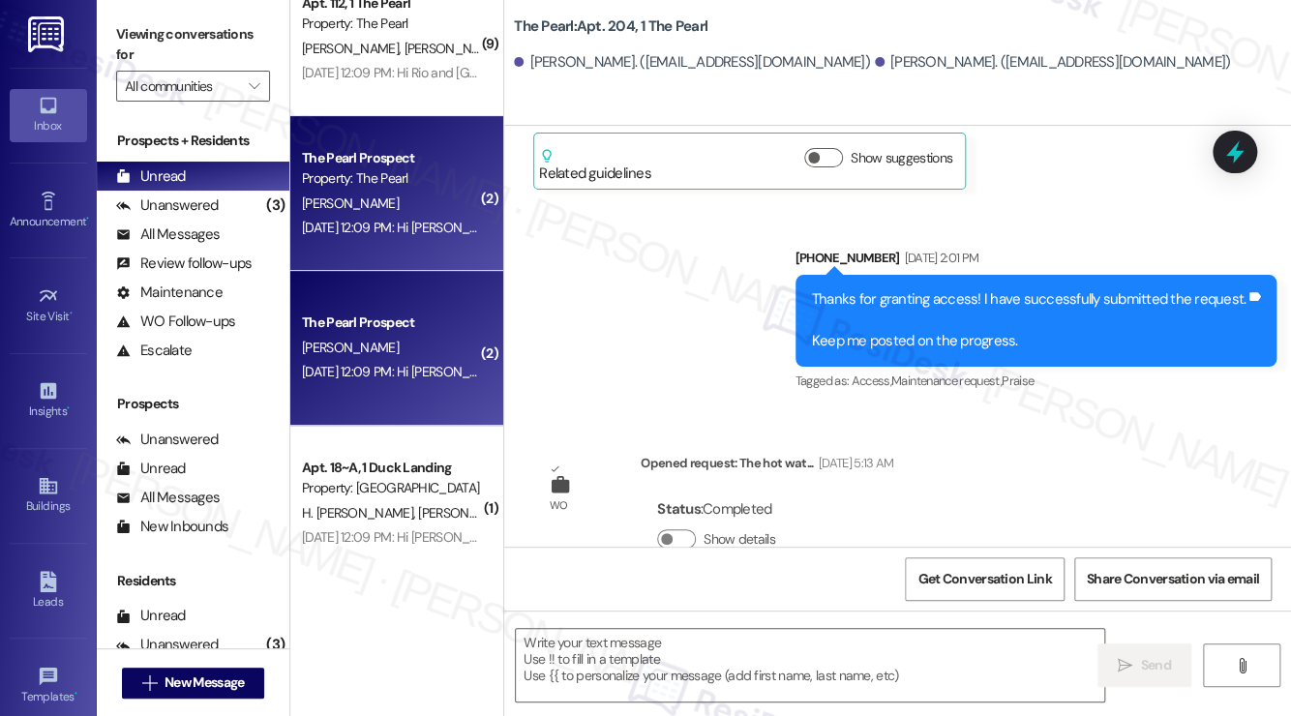
click at [384, 223] on div "[DATE] 12:09 PM: Hi [PERSON_NAME]! We care about your comfort at The Pearl. Wha…" at bounding box center [786, 227] width 968 height 17
type textarea "Fetching suggested responses. Please feel free to read through the conversation…"
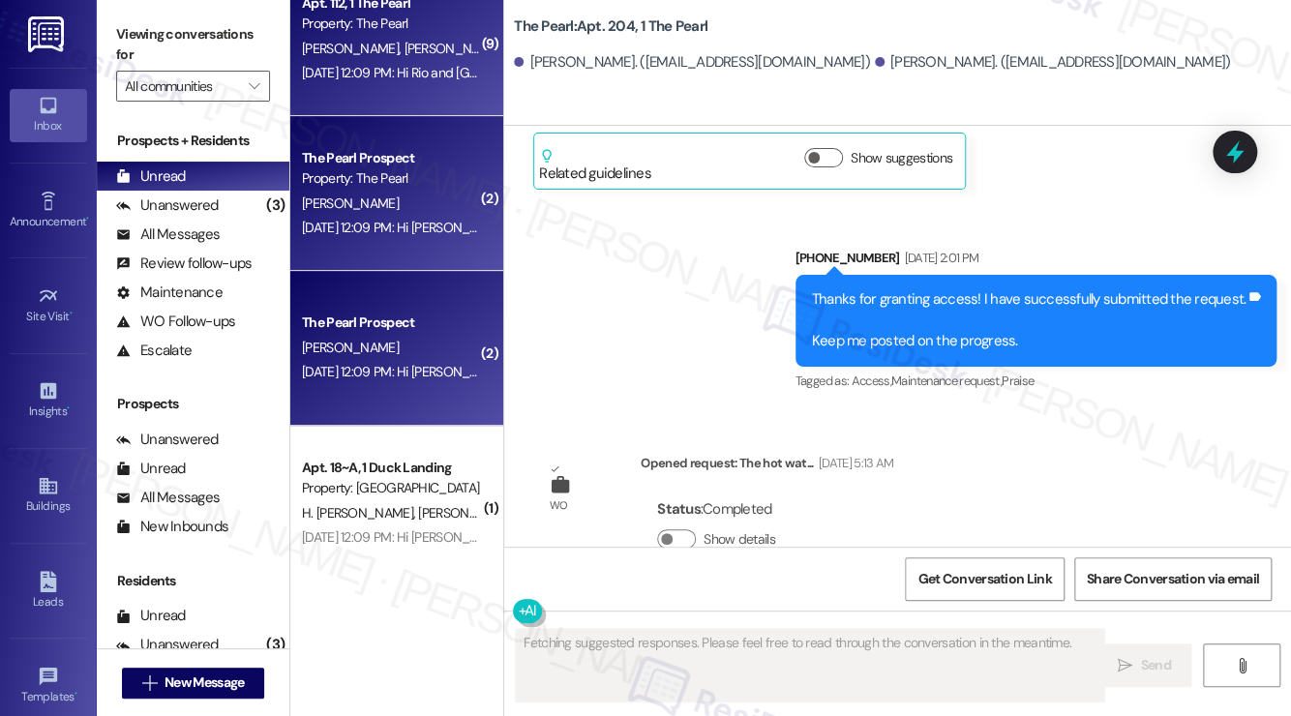
click at [398, 99] on div "Apt. 112, 1 The Pearl Property: The [PERSON_NAME] [PERSON_NAME] [DATE] 12:09 PM…" at bounding box center [396, 38] width 213 height 155
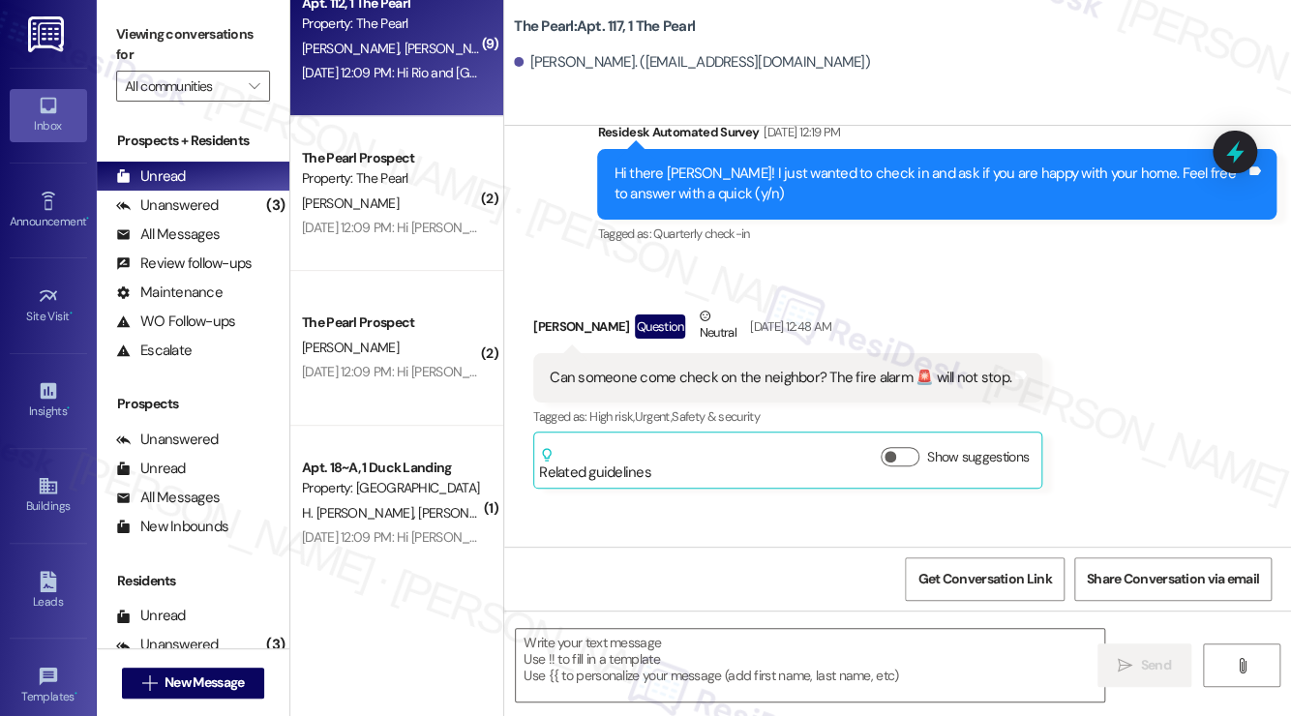
scroll to position [1982, 0]
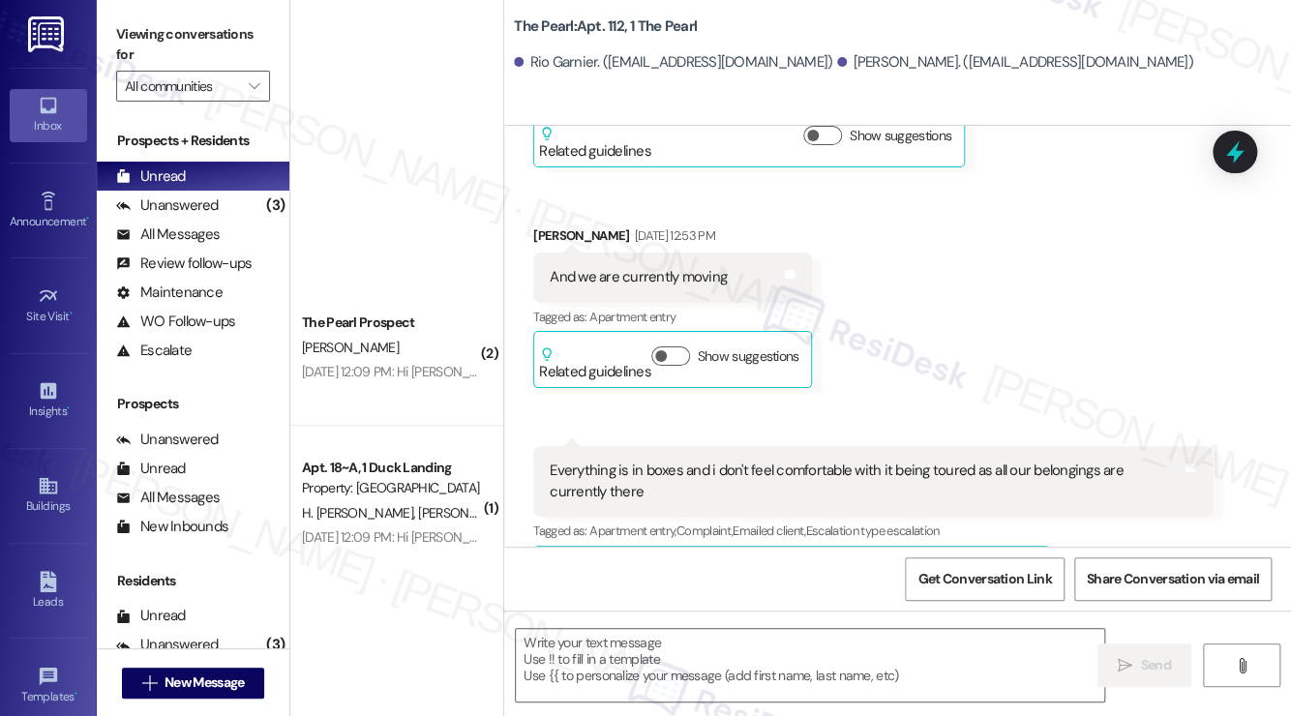
type textarea "Fetching suggested responses. Please feel free to read through the conversation…"
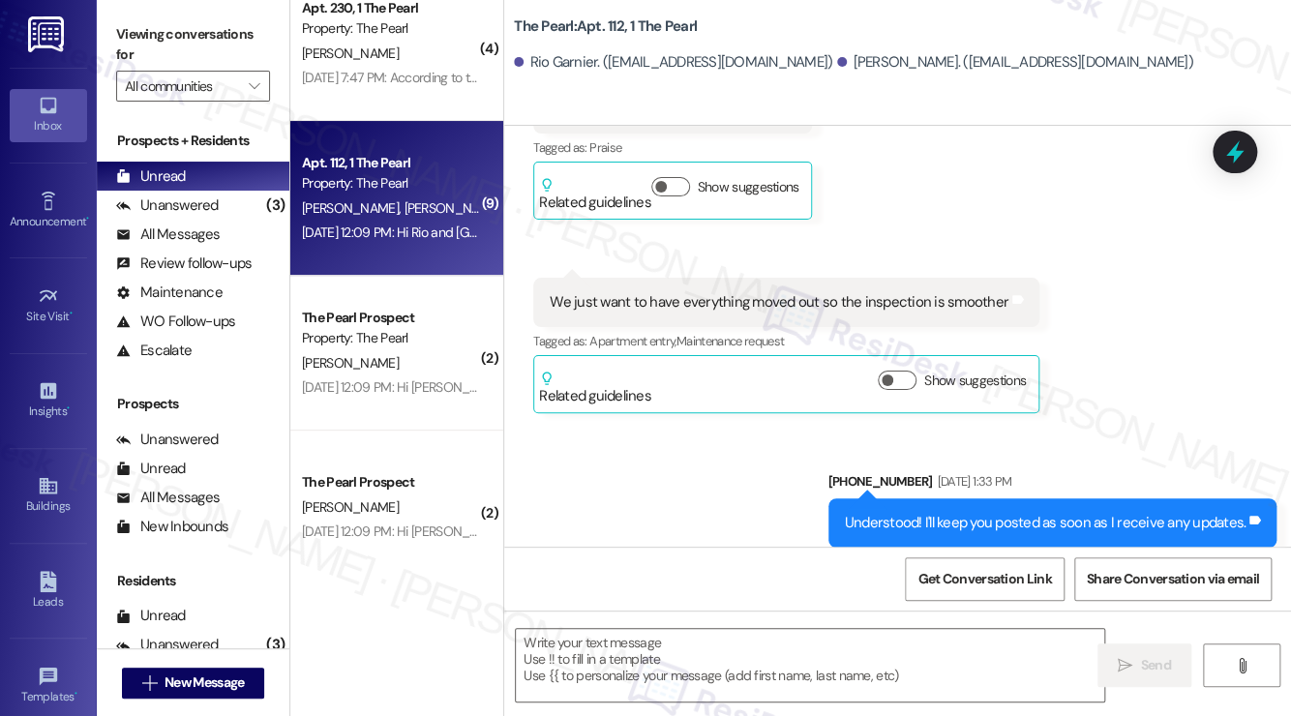
scroll to position [0, 0]
